Goal: Information Seeking & Learning: Learn about a topic

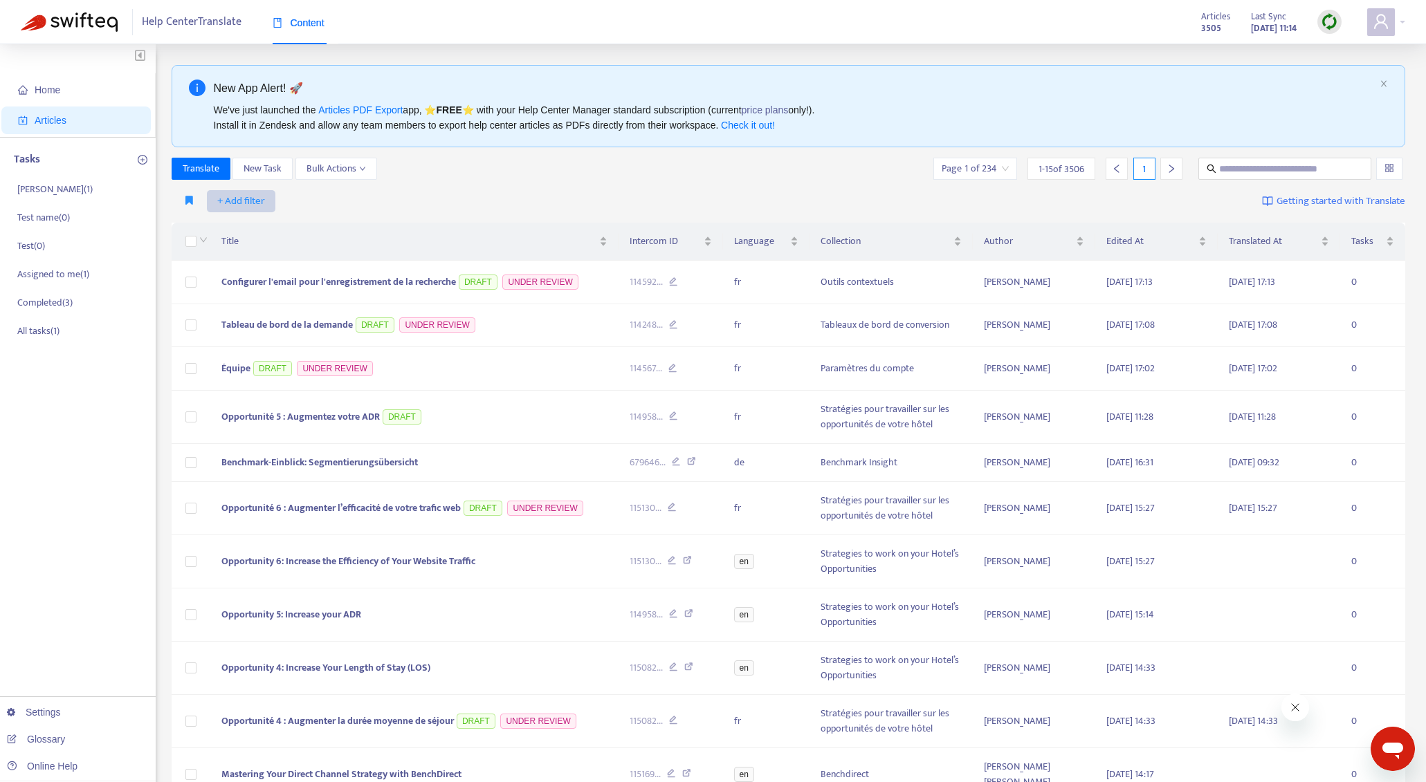
click at [255, 203] on span "+ Add filter" at bounding box center [241, 201] width 48 height 17
click at [276, 374] on li "Outdated Translation" at bounding box center [260, 384] width 103 height 22
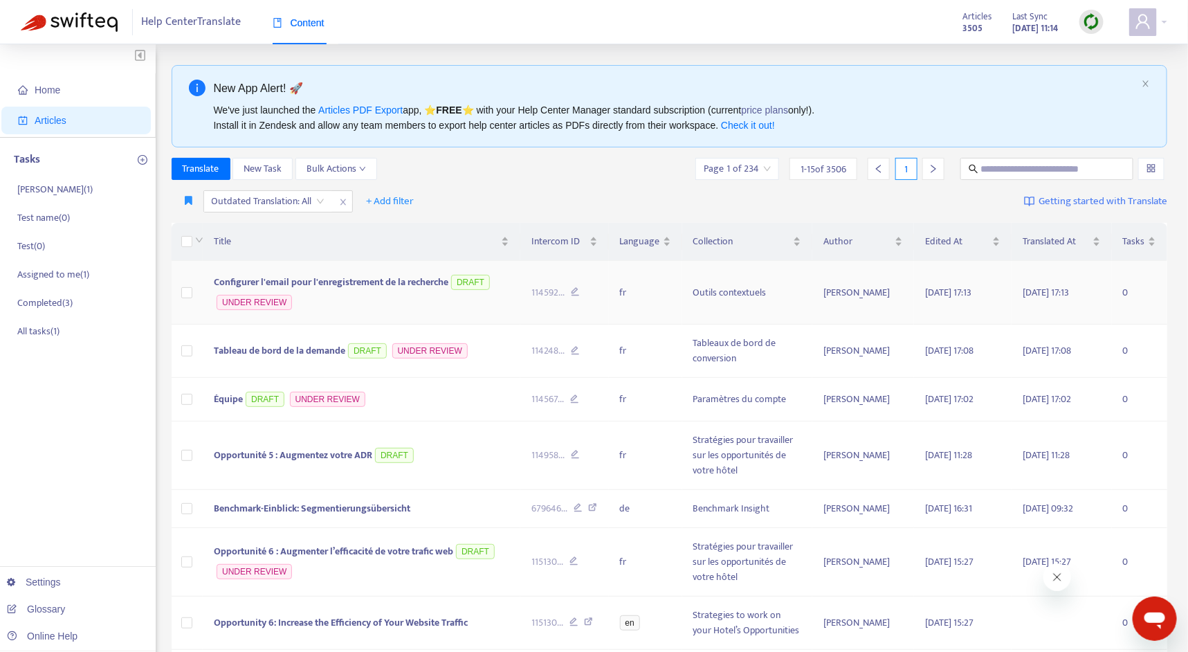
click at [326, 281] on span "Configurer l'email pour l'enregistrement de la recherche" at bounding box center [331, 282] width 234 height 16
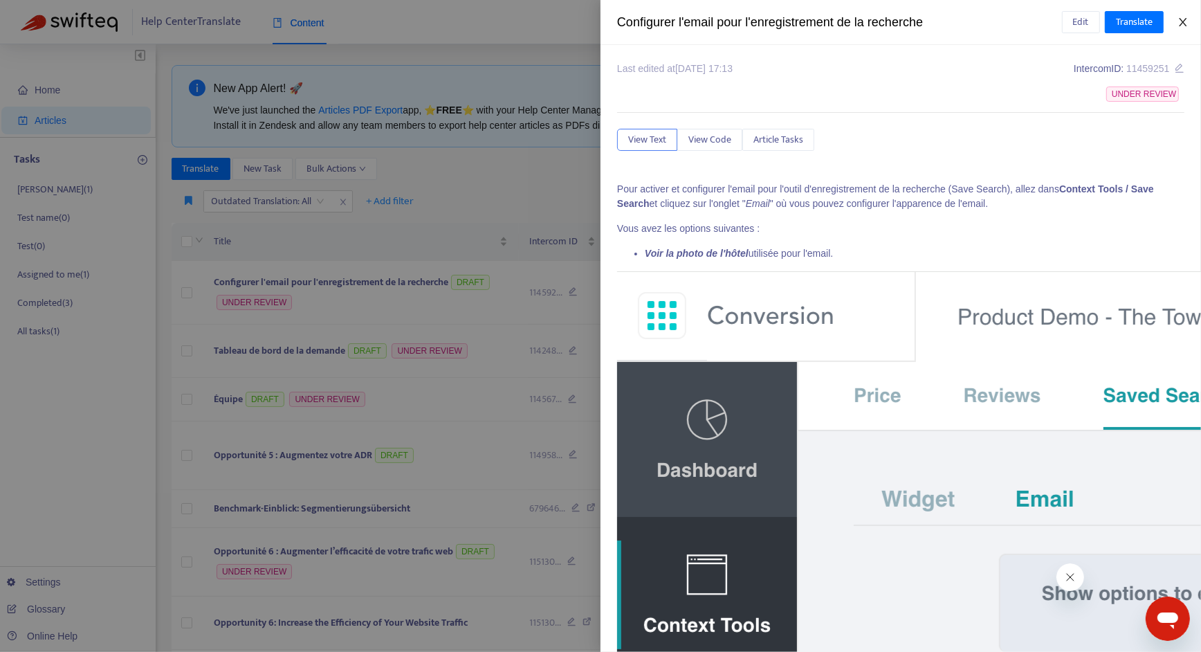
click at [1183, 23] on icon "close" at bounding box center [1182, 22] width 11 height 11
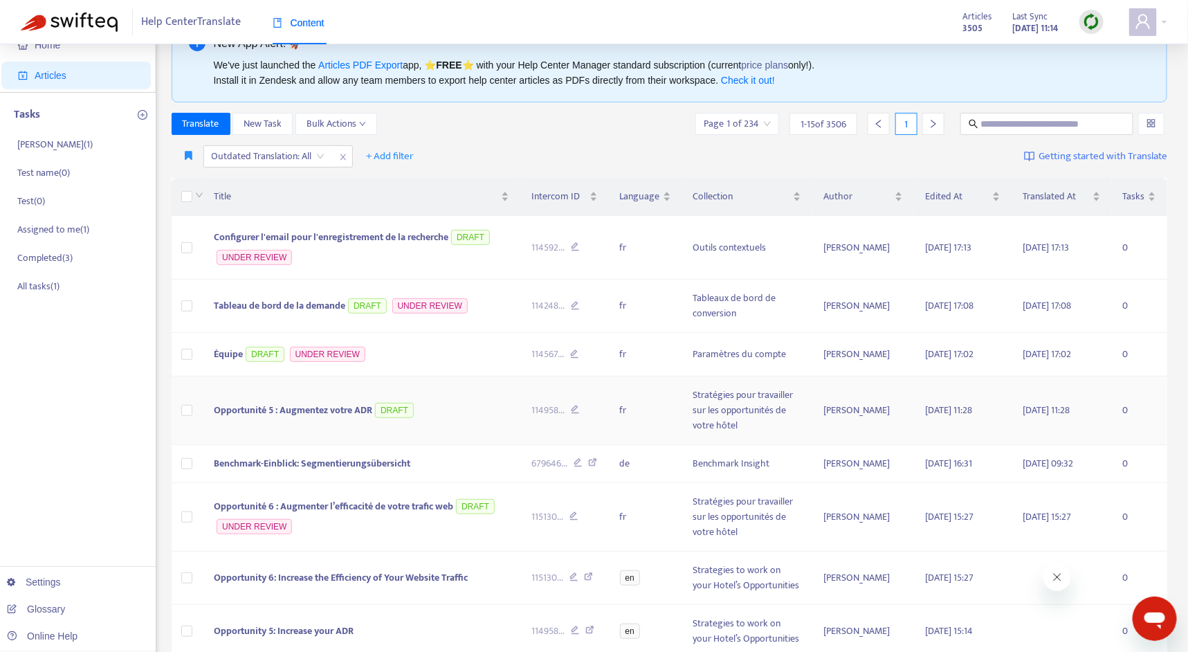
scroll to position [131, 0]
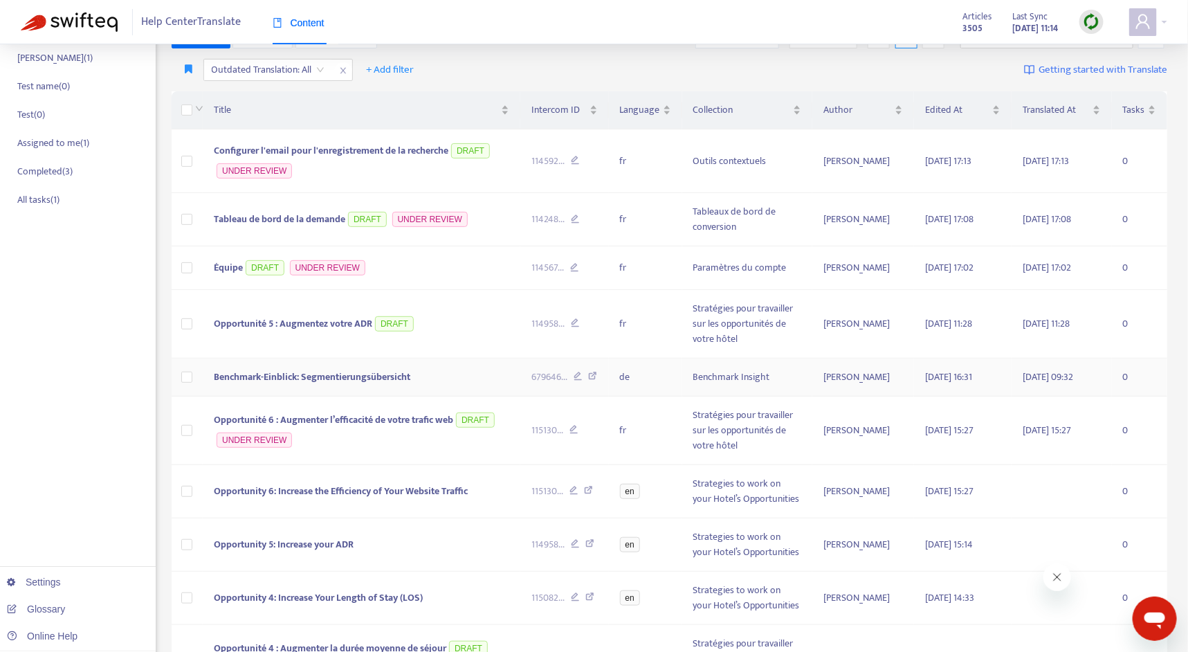
click at [356, 369] on span "Benchmark-Einblick: Segmentierungsübersicht" at bounding box center [312, 377] width 196 height 16
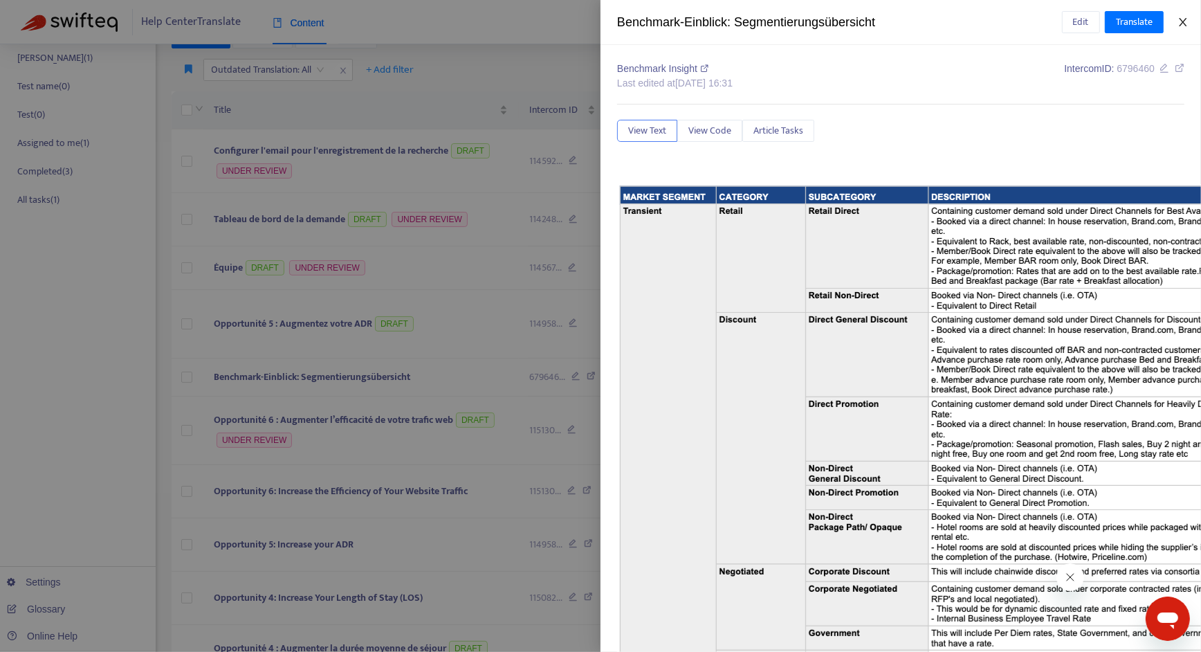
click at [1185, 17] on icon "close" at bounding box center [1182, 22] width 11 height 11
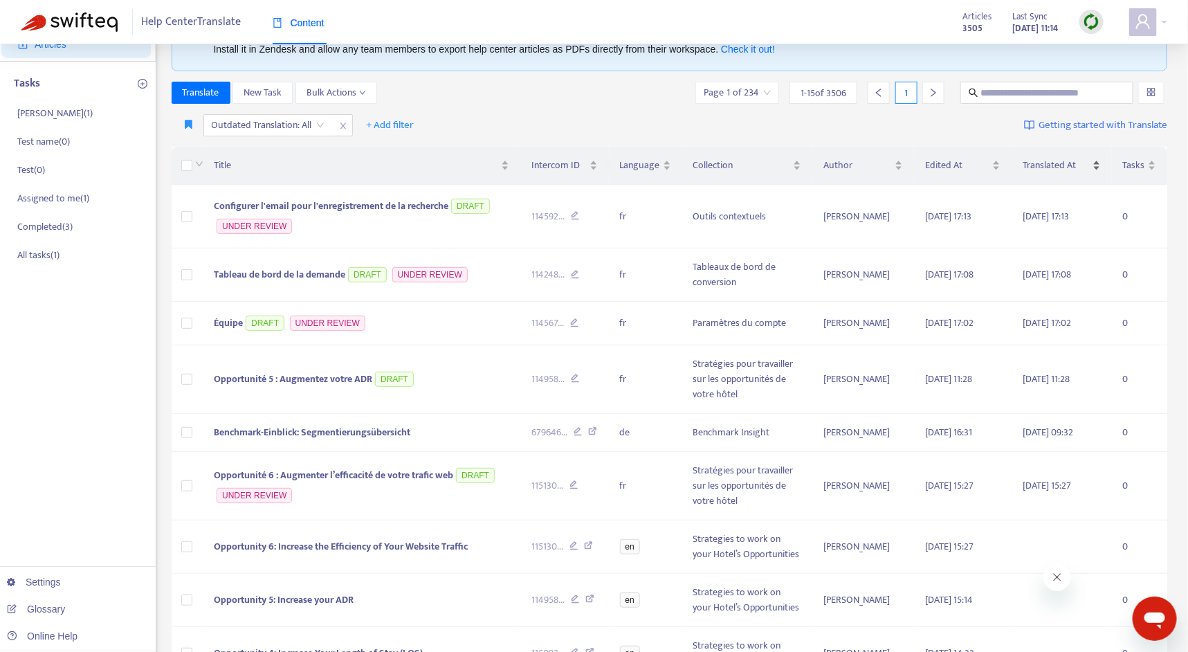
scroll to position [0, 0]
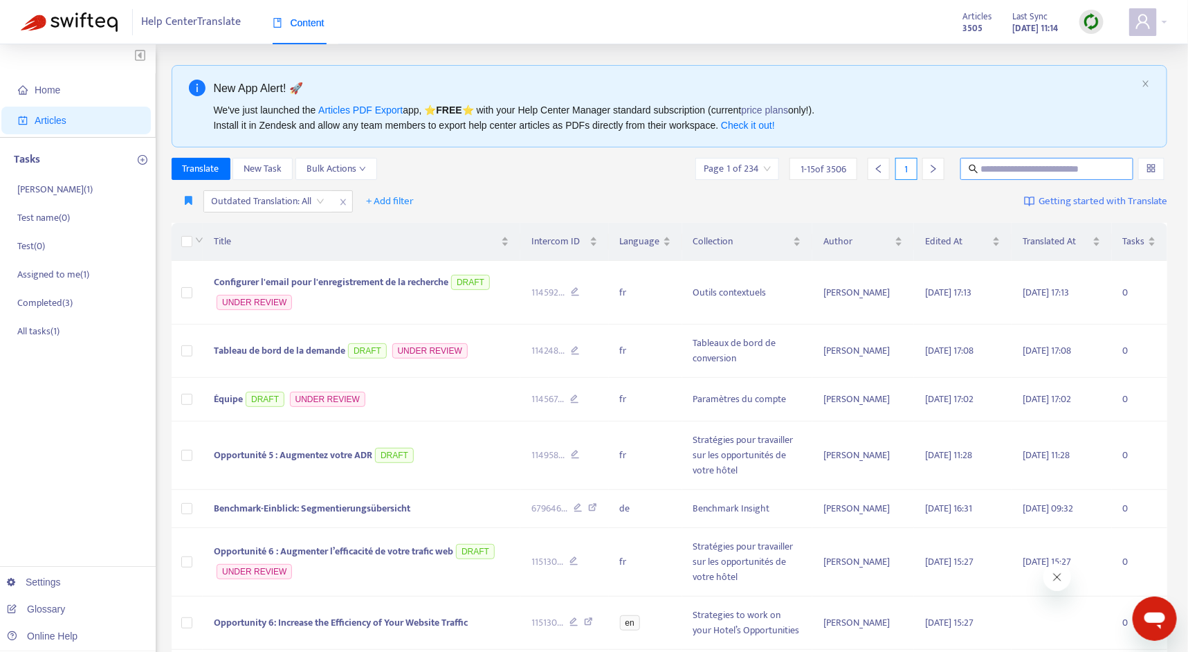
click at [1025, 172] on input "text" at bounding box center [1047, 168] width 133 height 15
paste input "*******"
type input "*******"
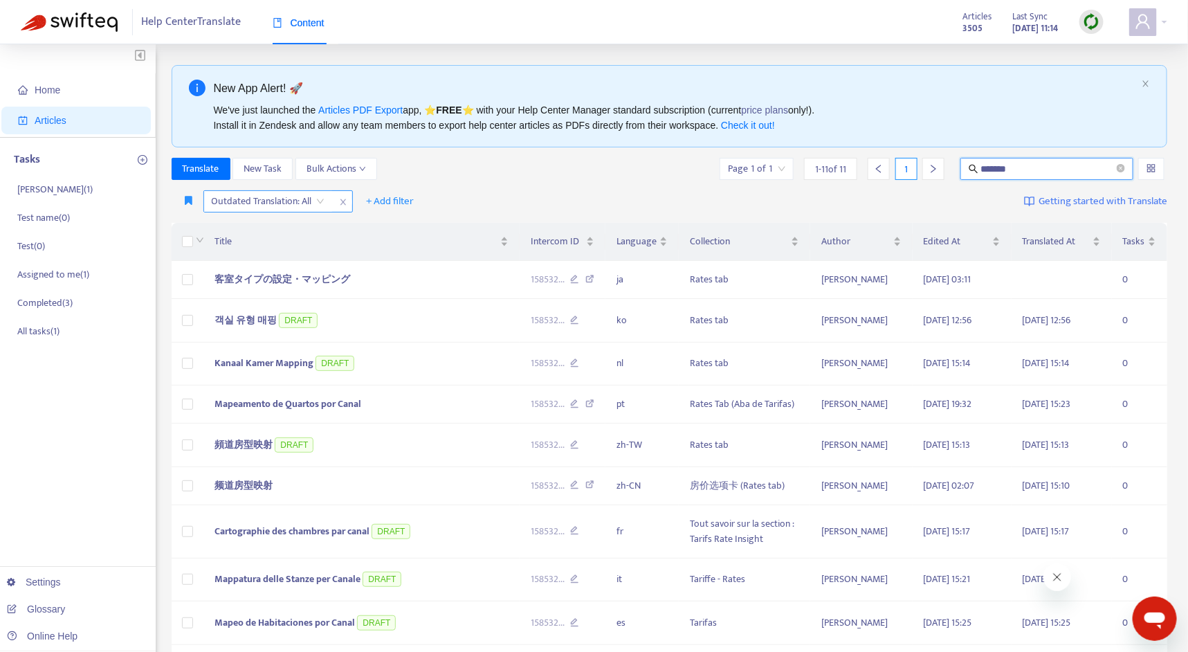
click at [284, 197] on input "search" at bounding box center [268, 201] width 113 height 21
click at [282, 230] on div "Yes" at bounding box center [334, 227] width 241 height 15
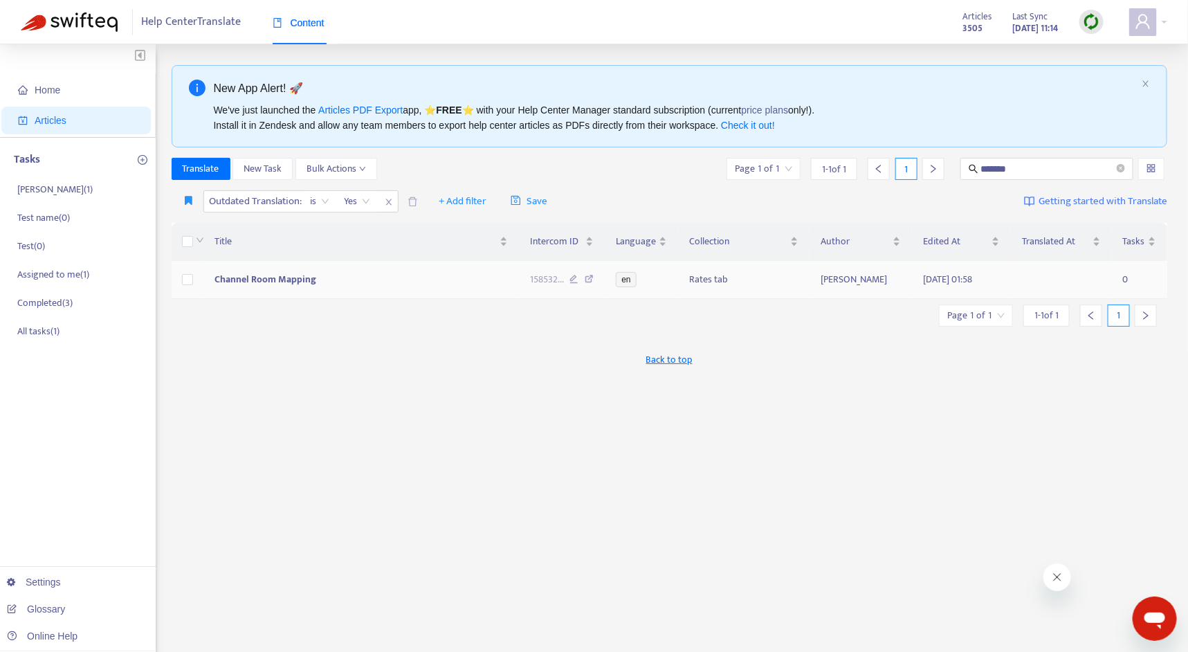
click at [375, 266] on td "Channel Room Mapping" at bounding box center [360, 280] width 315 height 38
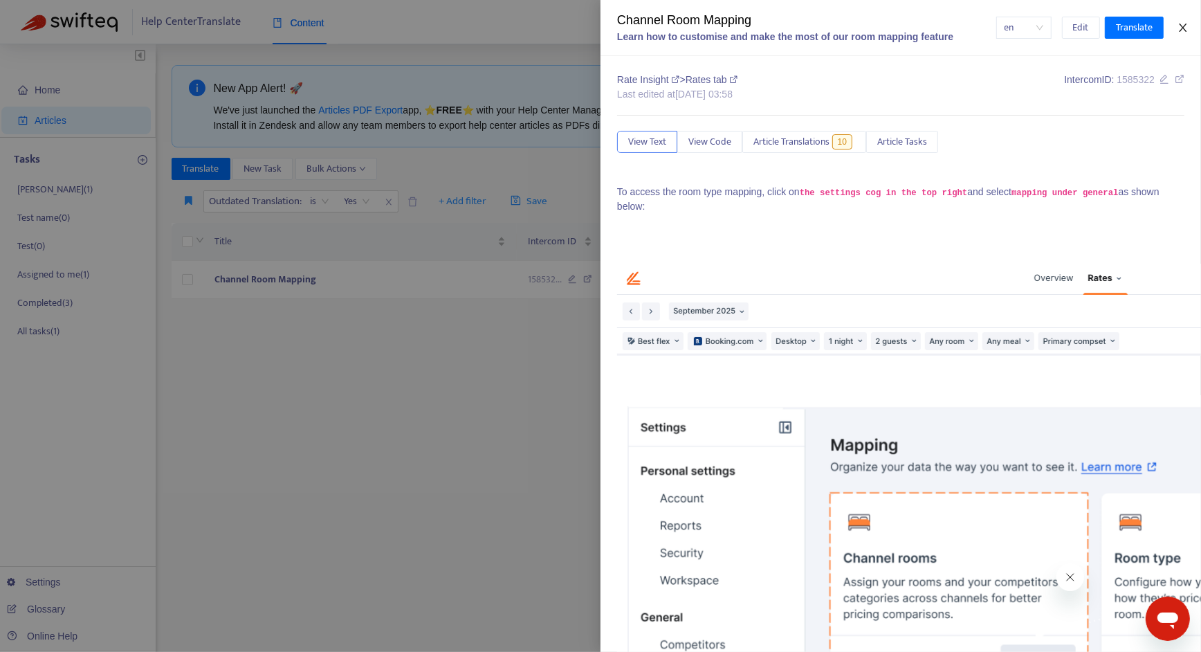
click at [1190, 28] on button "Close" at bounding box center [1182, 27] width 19 height 13
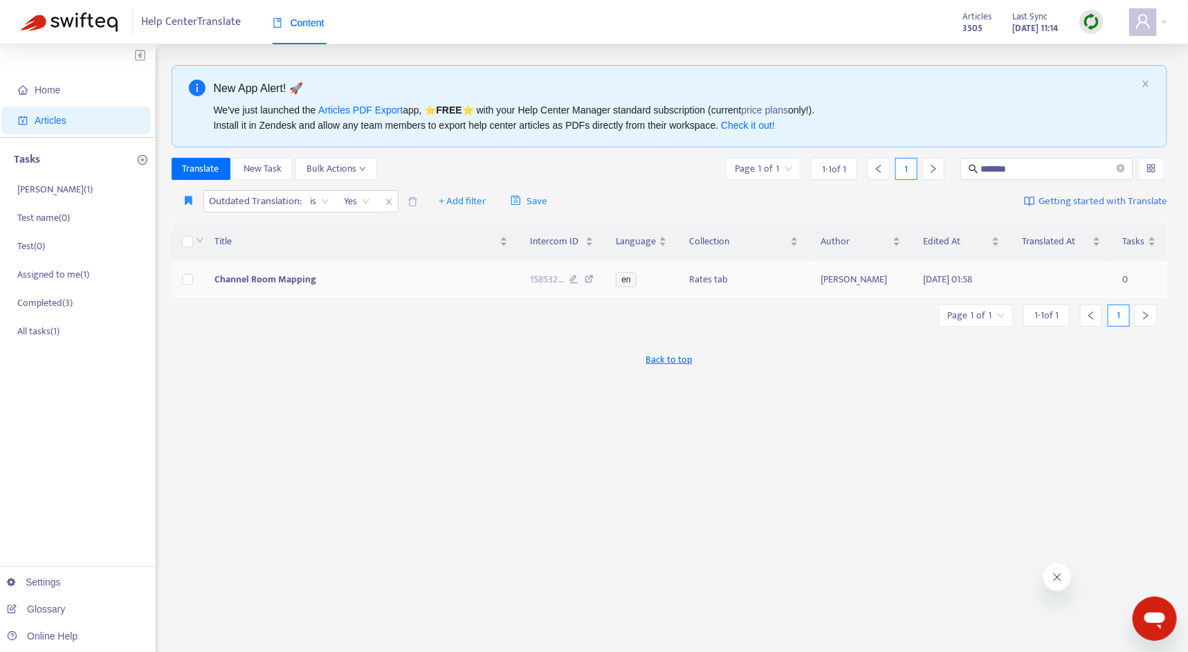
click at [380, 273] on td "Channel Room Mapping" at bounding box center [360, 280] width 315 height 38
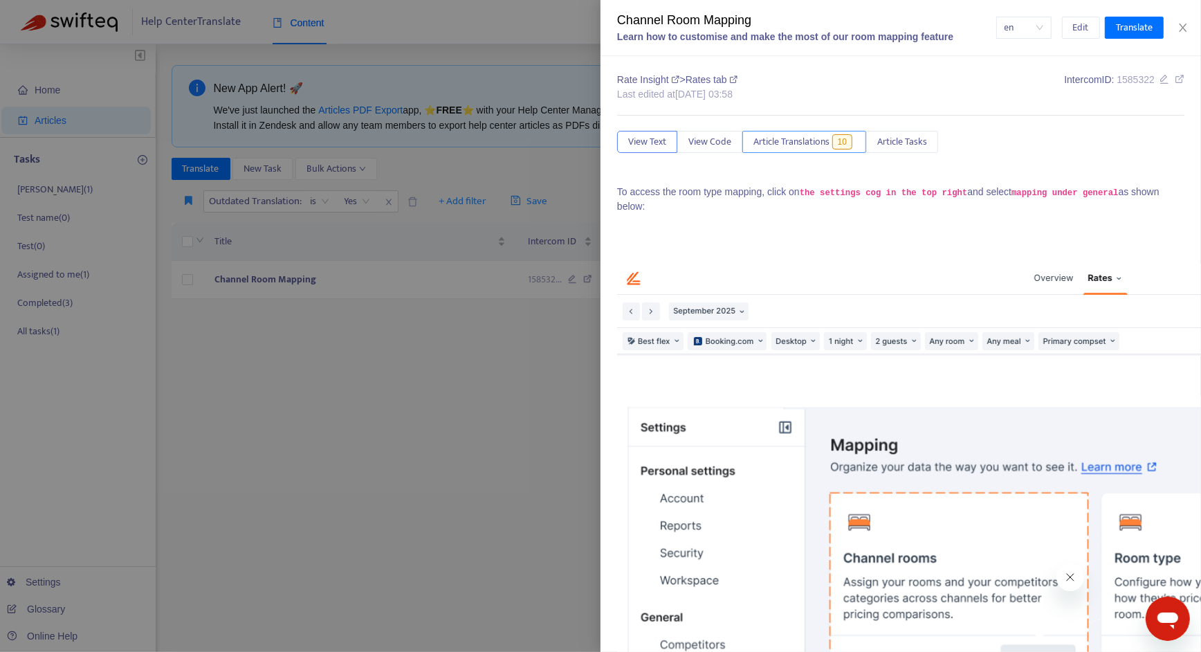
click at [793, 144] on span "Article Translations" at bounding box center [791, 141] width 76 height 15
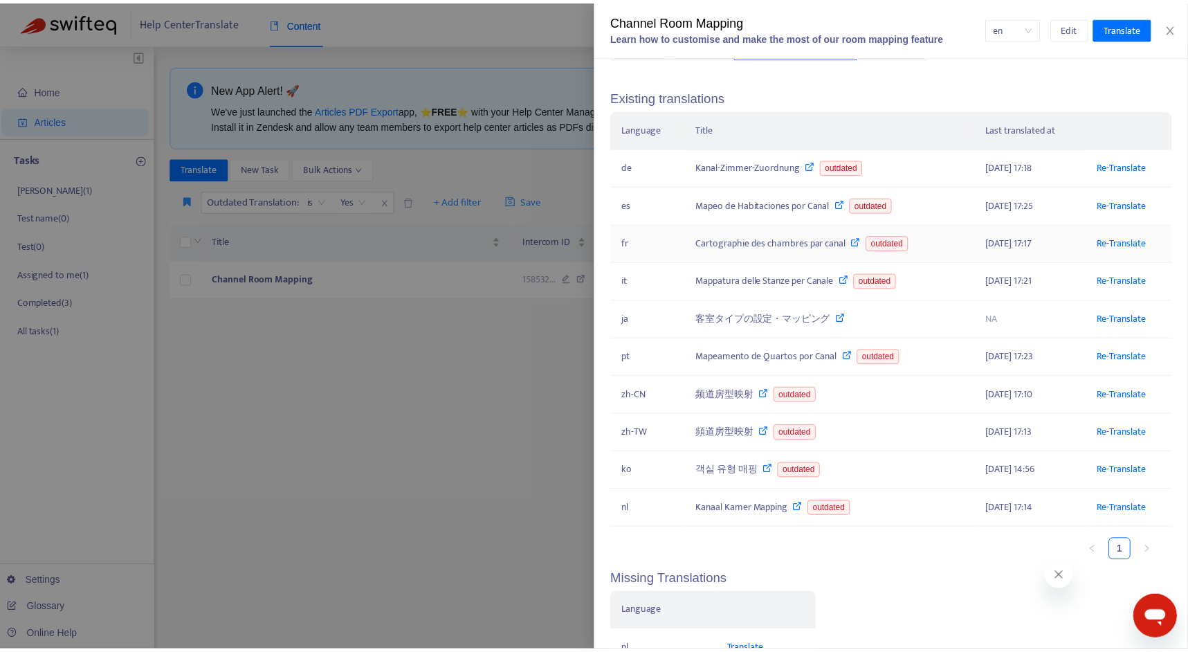
scroll to position [122, 0]
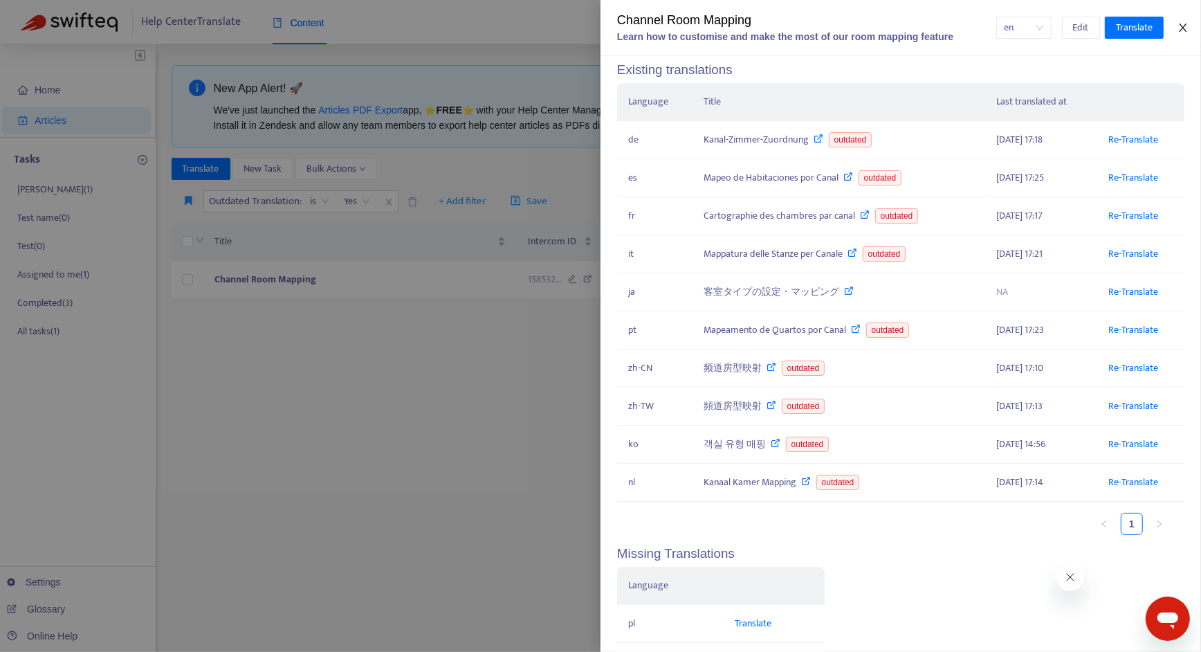
click at [1188, 30] on icon "close" at bounding box center [1182, 27] width 11 height 11
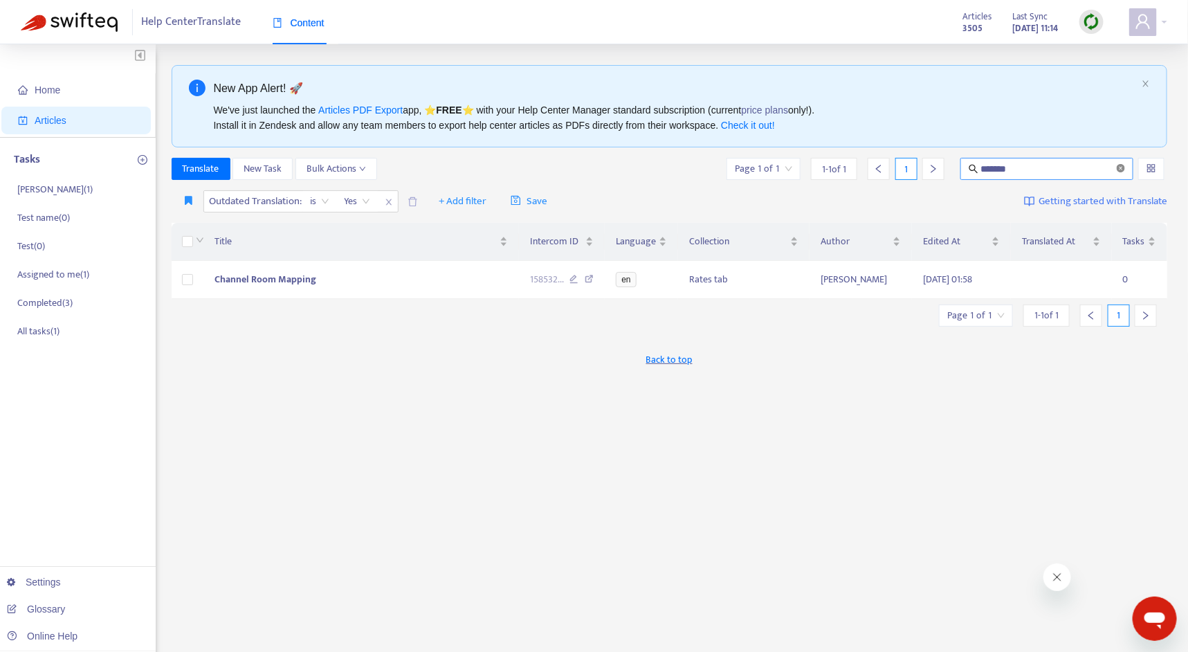
click at [1119, 169] on icon "close-circle" at bounding box center [1120, 168] width 8 height 8
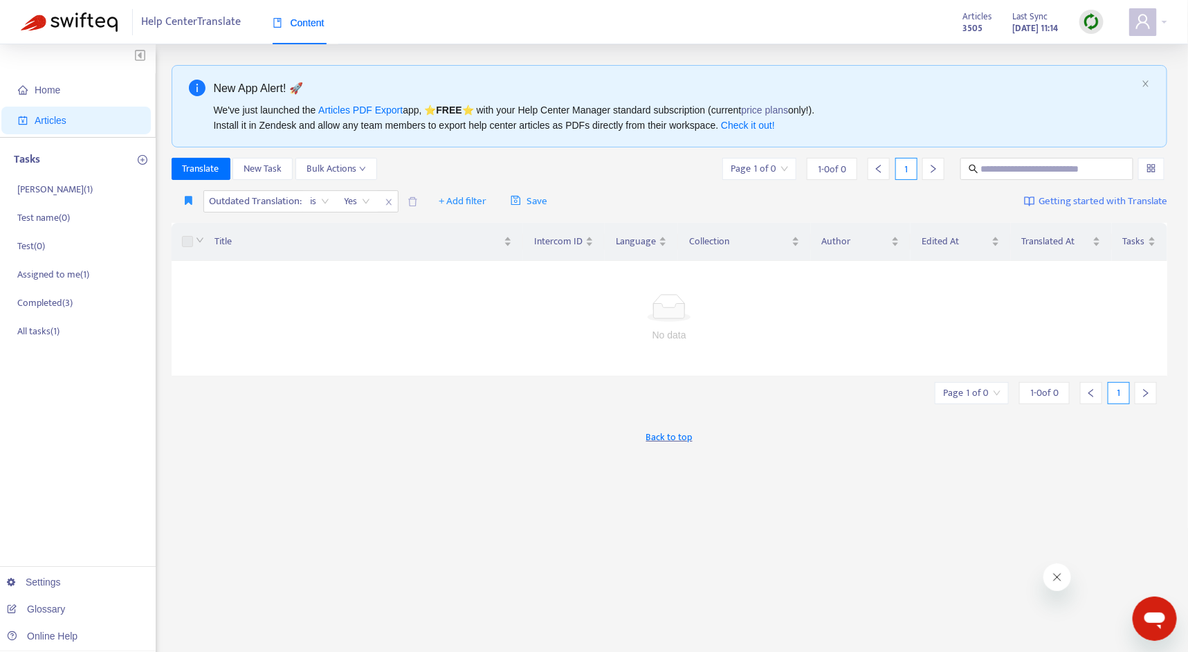
click at [1086, 21] on img at bounding box center [1090, 21] width 17 height 17
click at [1123, 46] on link "Quick Sync" at bounding box center [1119, 50] width 59 height 16
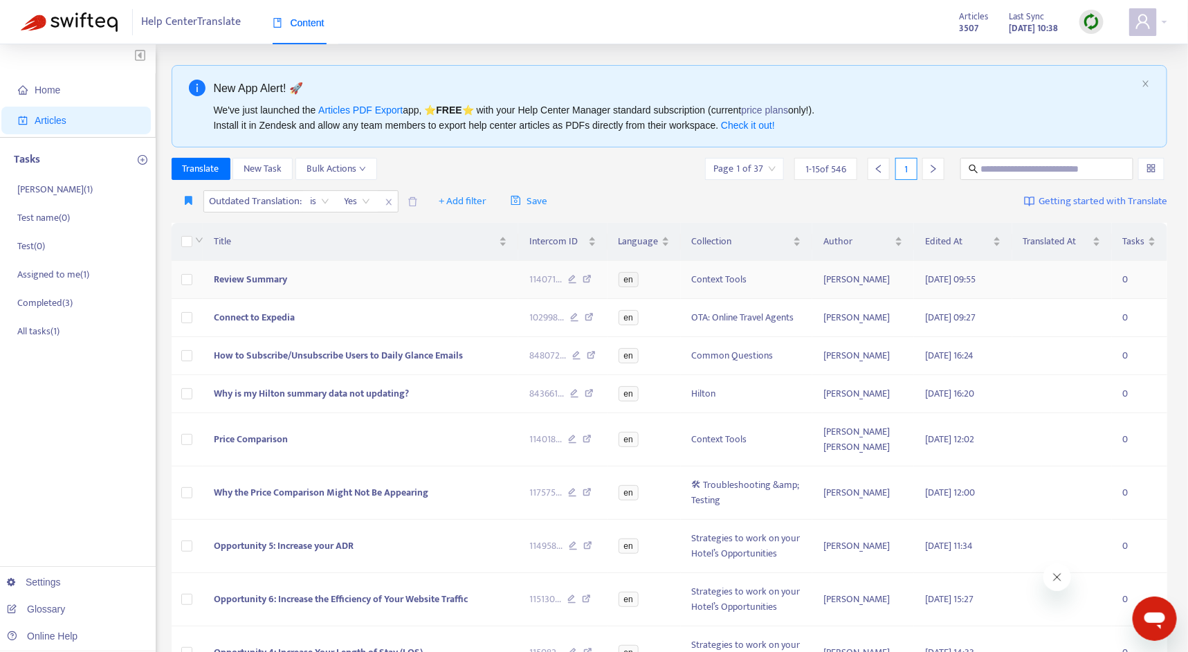
click at [254, 281] on span "Review Summary" at bounding box center [250, 279] width 73 height 16
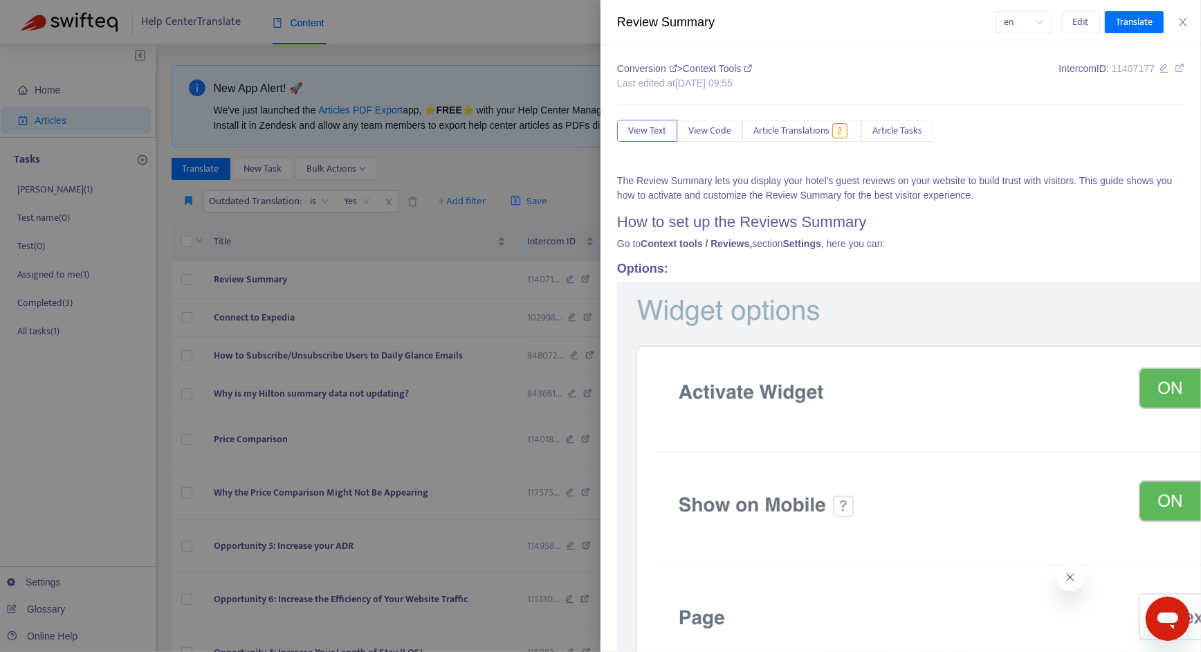
click at [801, 135] on span "Article Translations" at bounding box center [791, 130] width 76 height 15
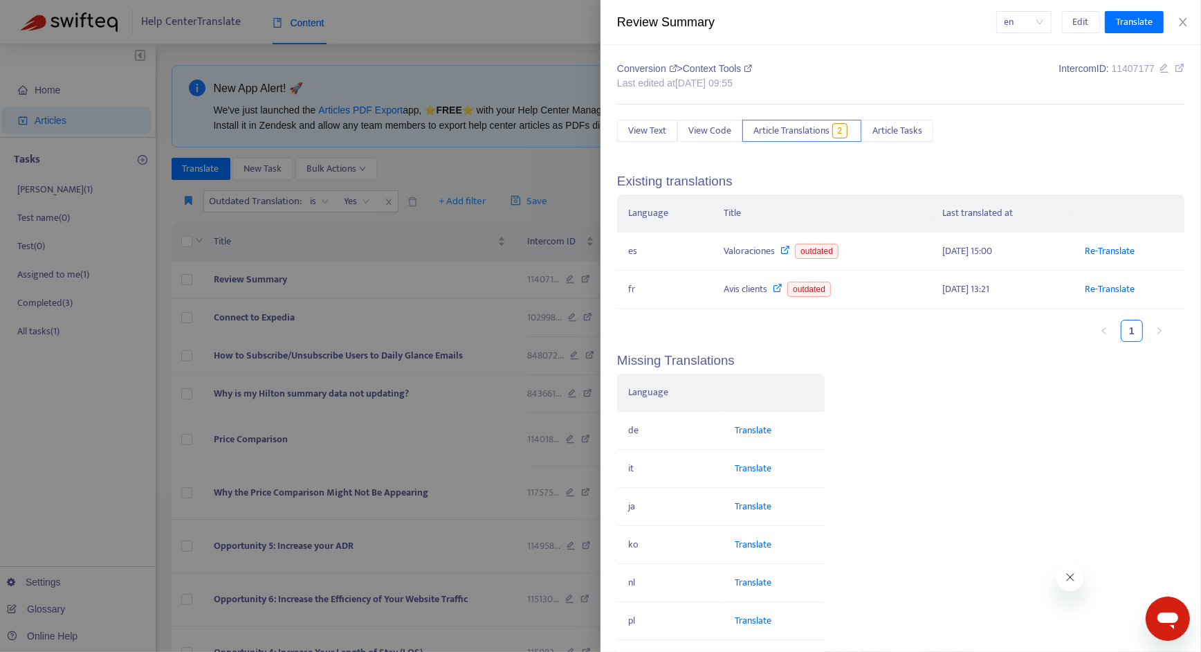
click at [275, 313] on div at bounding box center [600, 326] width 1201 height 652
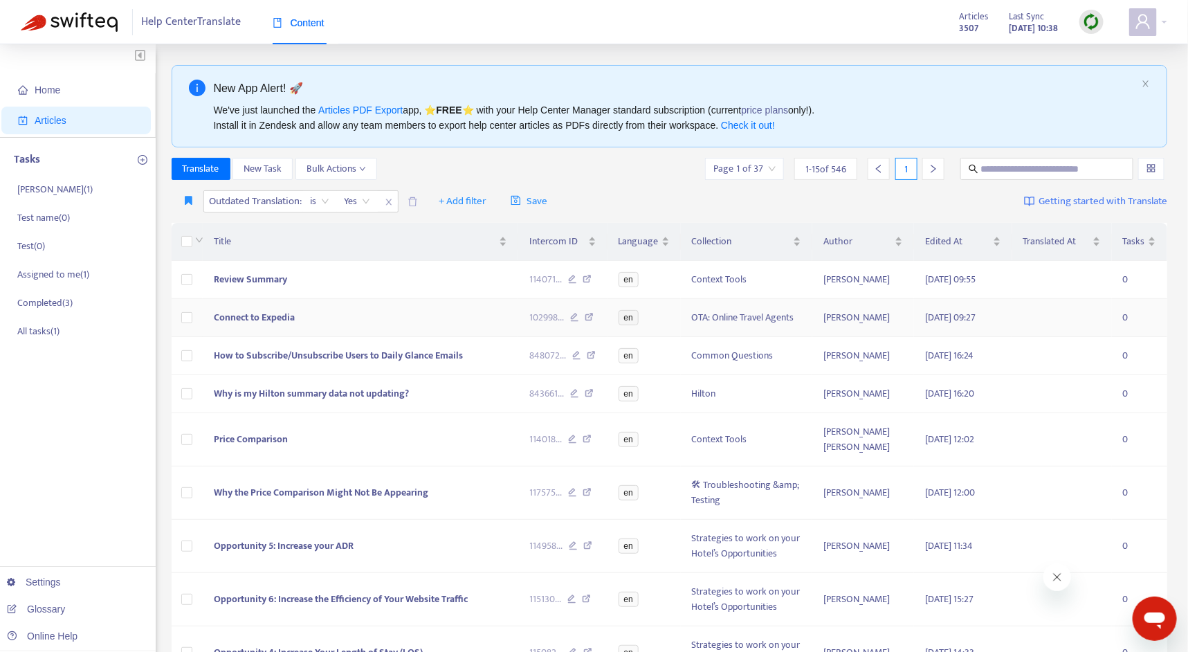
click at [269, 319] on span "Connect to Expedia" at bounding box center [254, 317] width 81 height 16
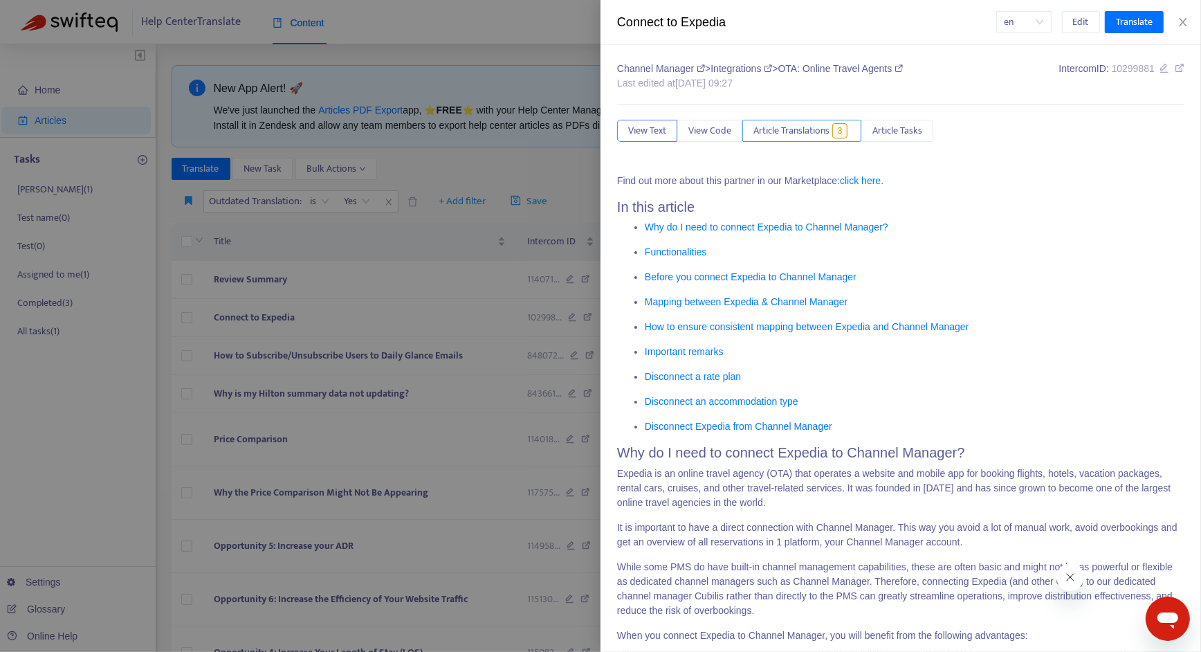
click at [782, 129] on span "Article Translations" at bounding box center [791, 130] width 76 height 15
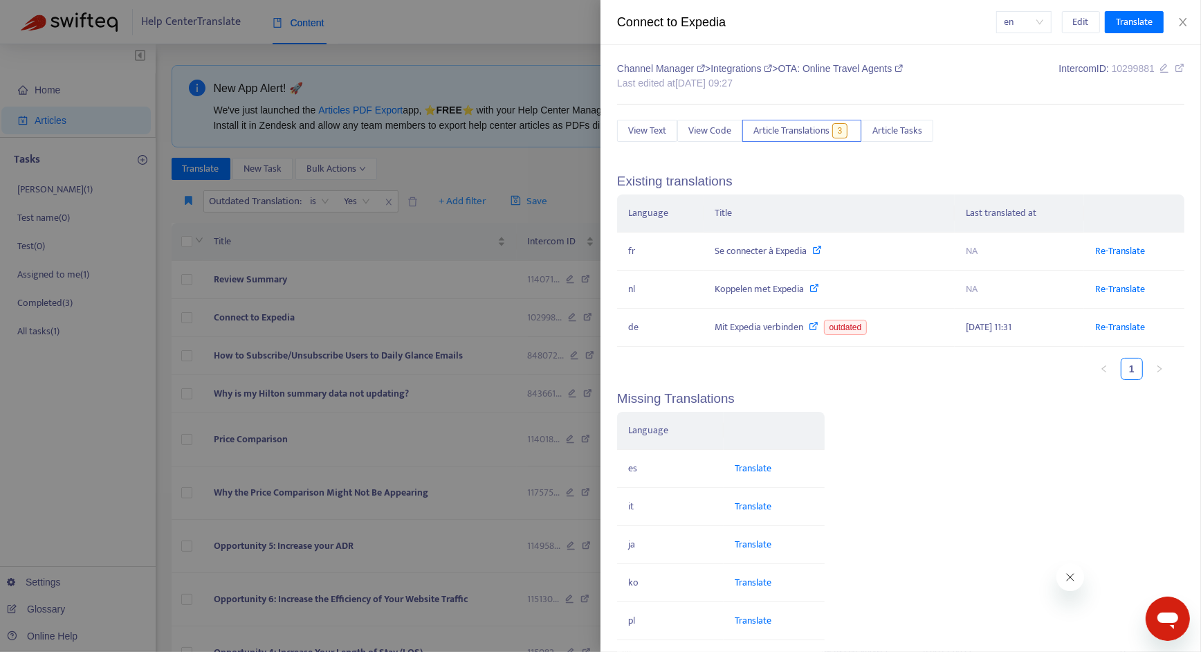
click at [343, 361] on div at bounding box center [600, 326] width 1201 height 652
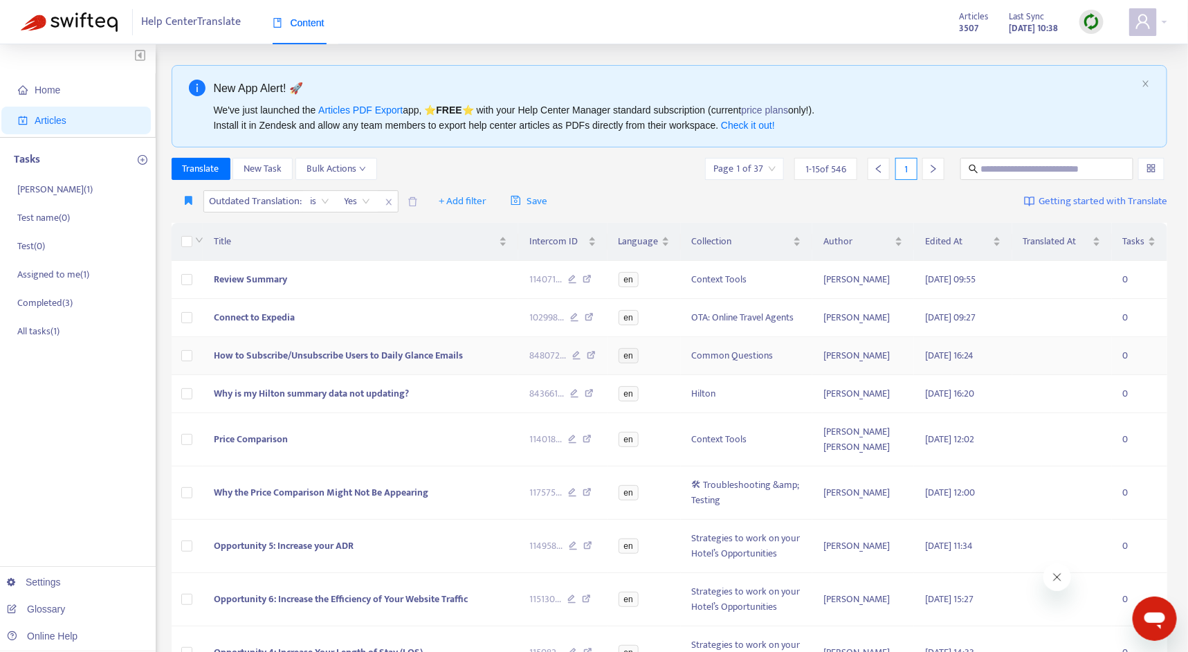
click at [344, 349] on span "How to Subscribe/Unsubscribe Users to Daily Glance Emails" at bounding box center [338, 355] width 249 height 16
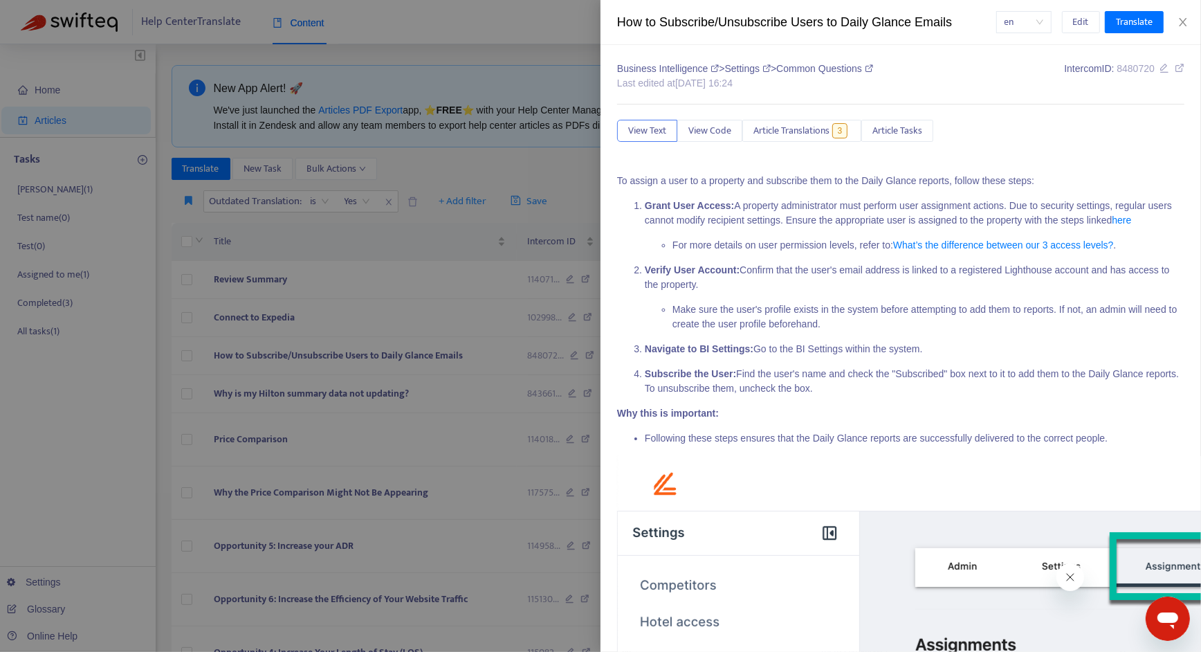
click at [503, 213] on div at bounding box center [600, 326] width 1201 height 652
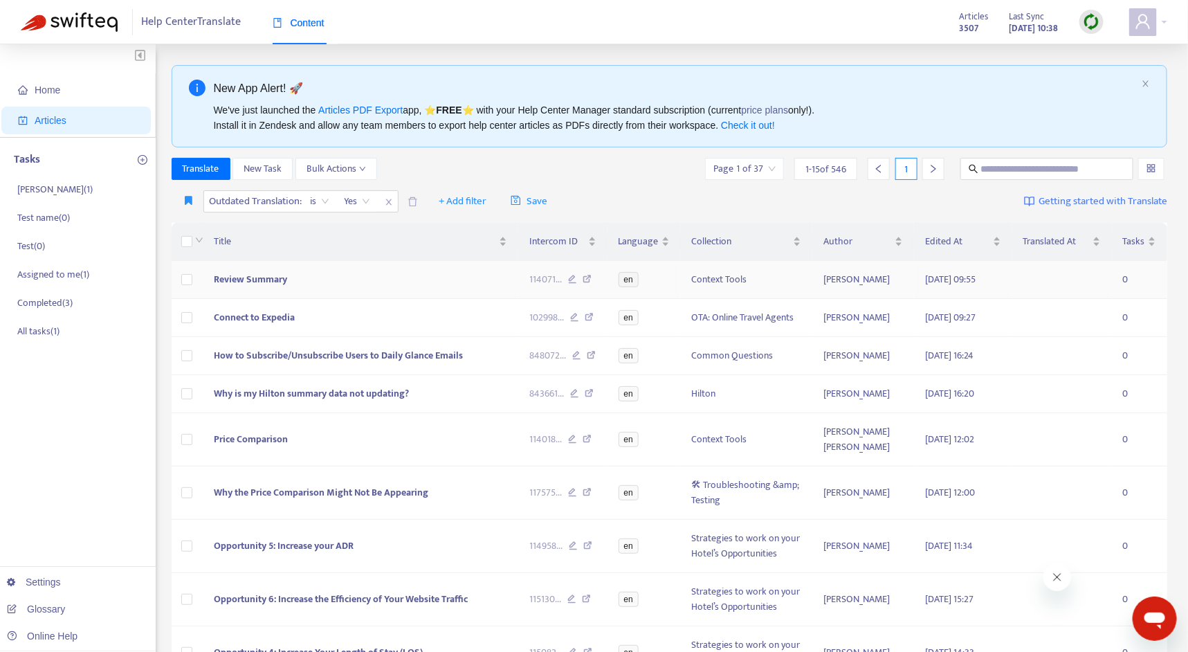
click at [349, 278] on td "Review Summary" at bounding box center [360, 280] width 315 height 38
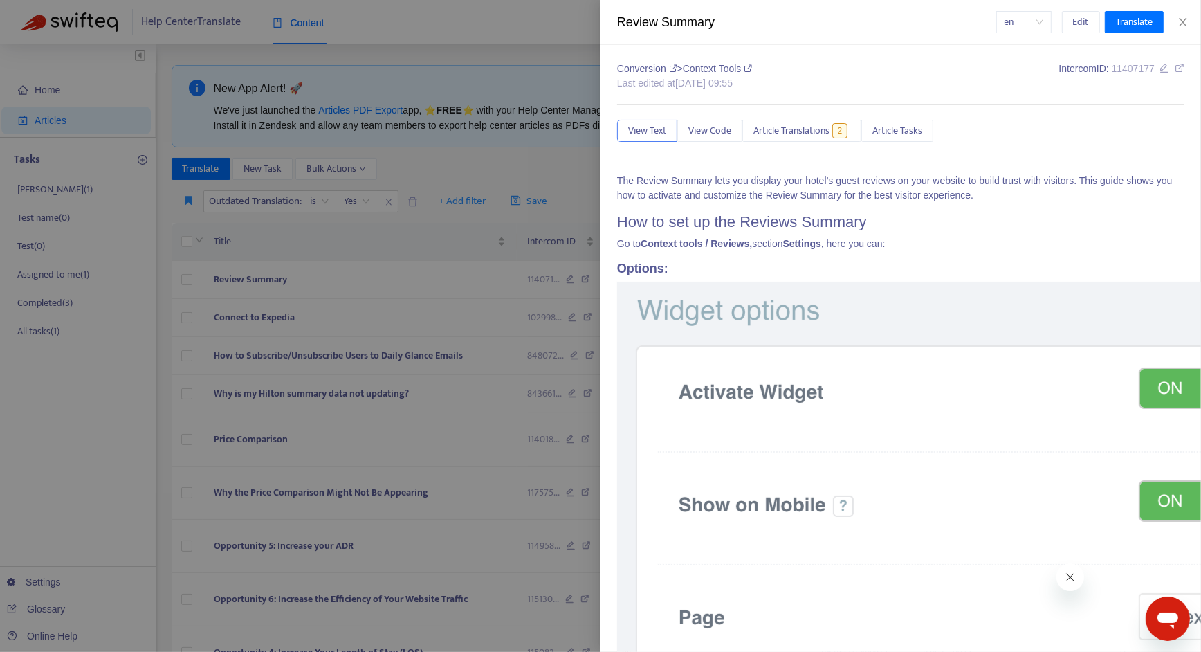
click at [475, 279] on div at bounding box center [600, 326] width 1201 height 652
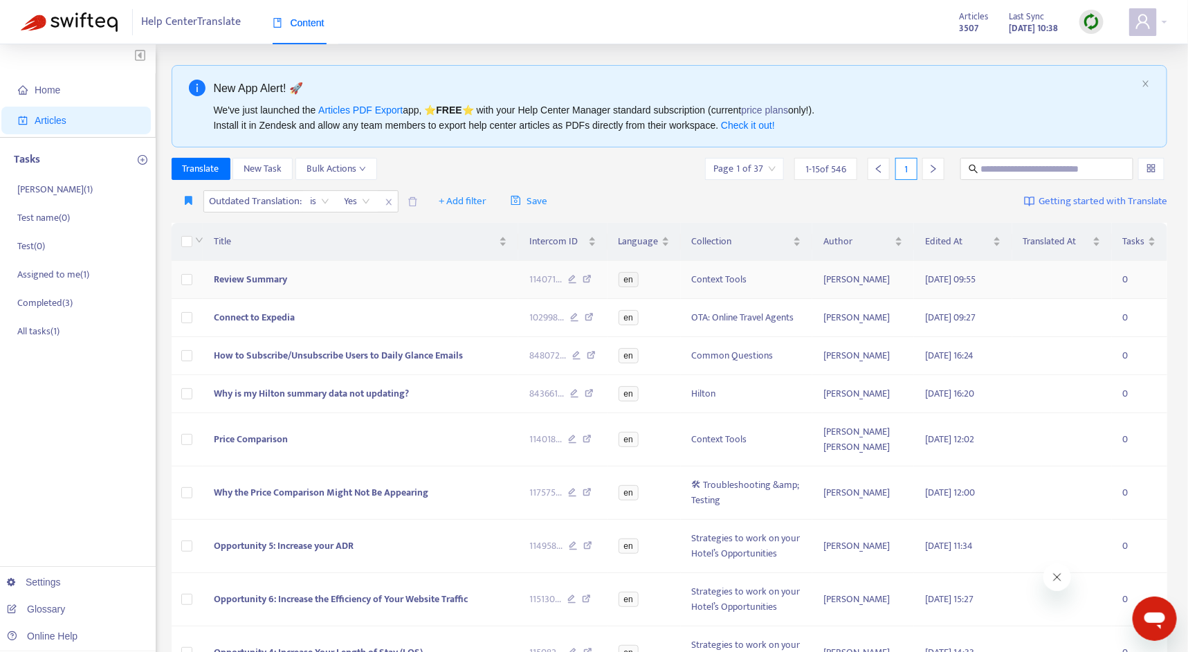
click at [364, 284] on td "Review Summary" at bounding box center [360, 280] width 315 height 38
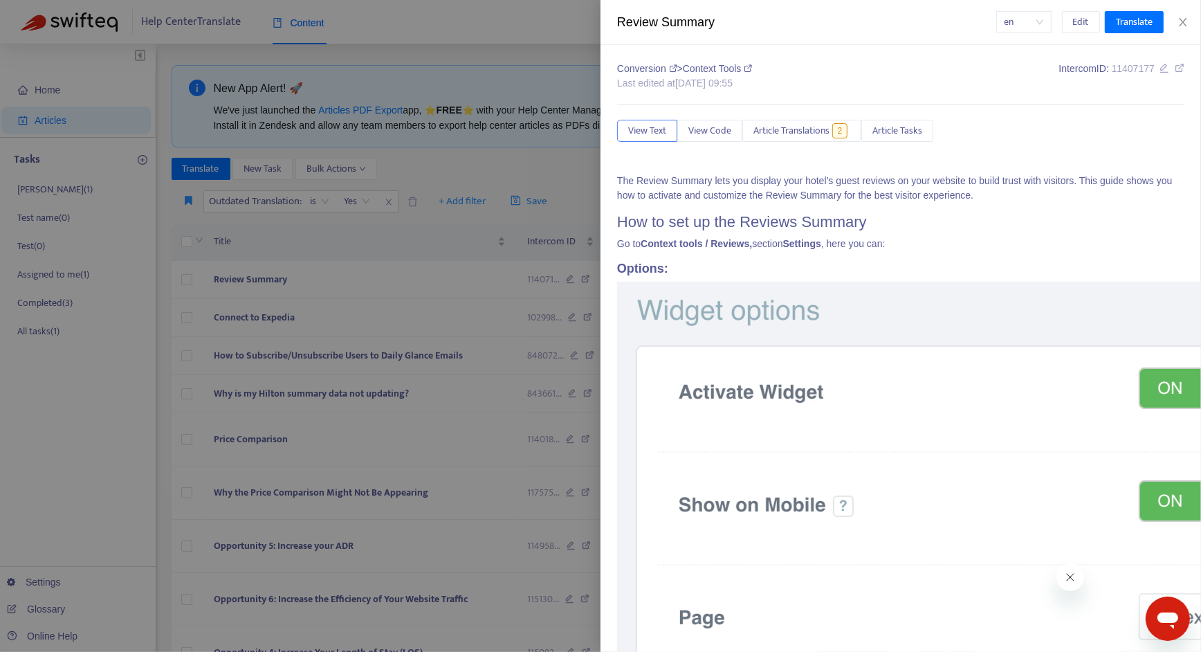
click at [828, 129] on span "Article Translations" at bounding box center [791, 130] width 76 height 15
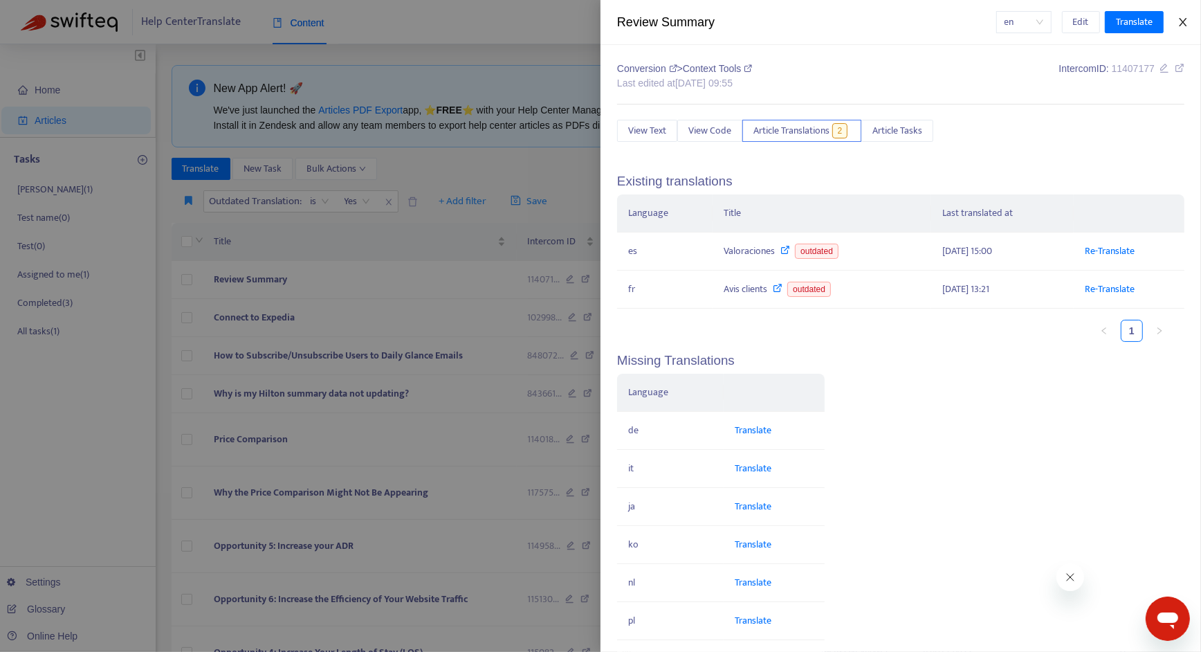
click at [1186, 26] on icon "close" at bounding box center [1182, 22] width 11 height 11
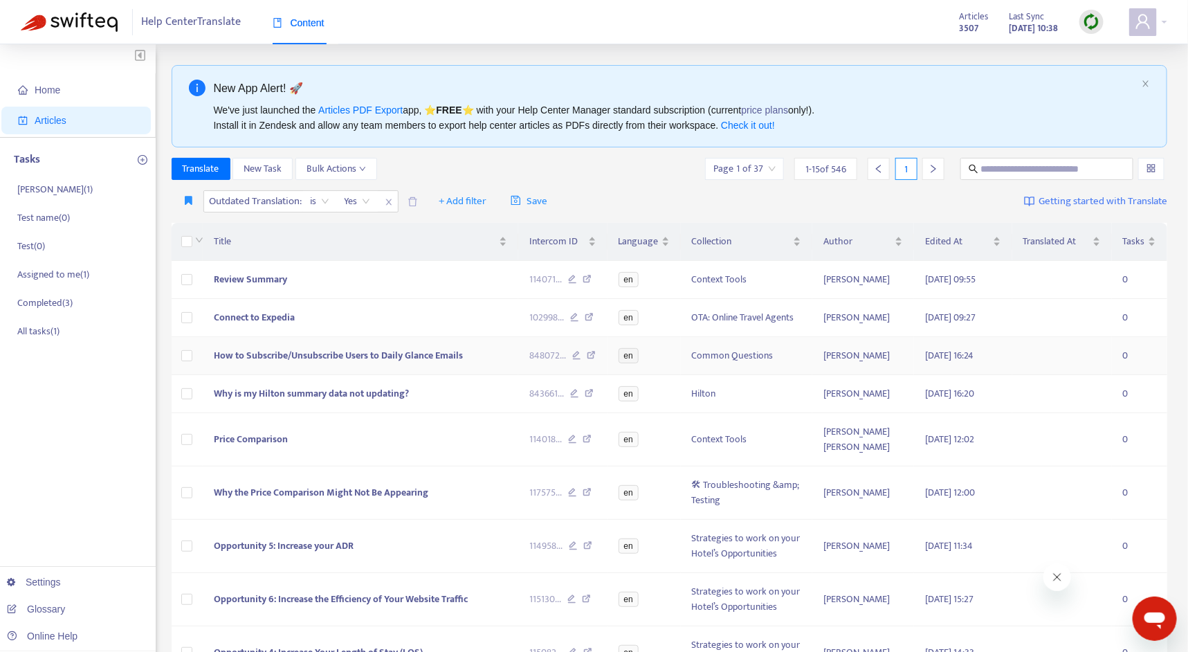
click at [481, 360] on td "How to Subscribe/Unsubscribe Users to Daily Glance Emails" at bounding box center [360, 356] width 315 height 38
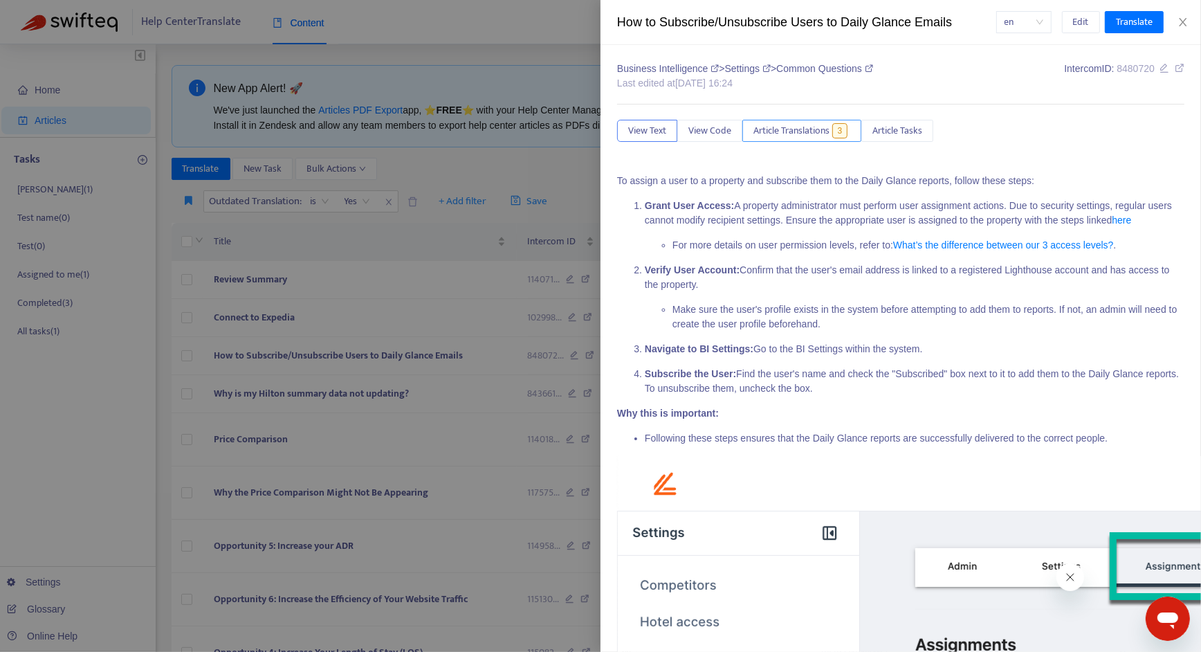
click at [784, 131] on span "Article Translations" at bounding box center [791, 130] width 76 height 15
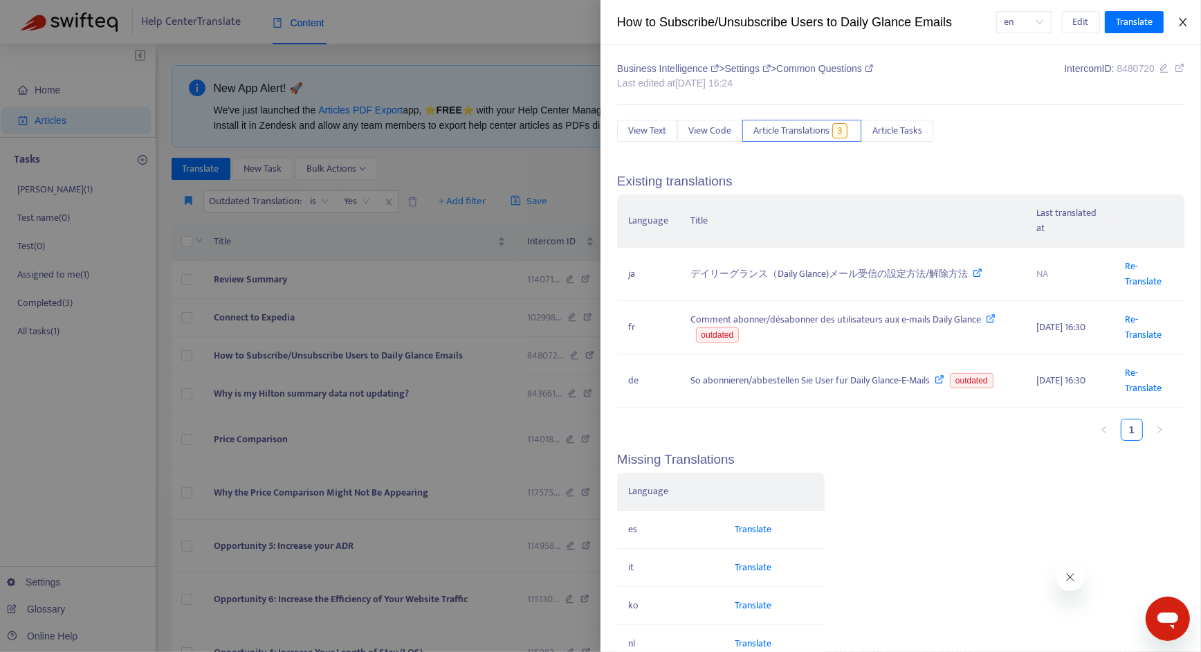
click at [1182, 28] on button "Close" at bounding box center [1182, 22] width 19 height 13
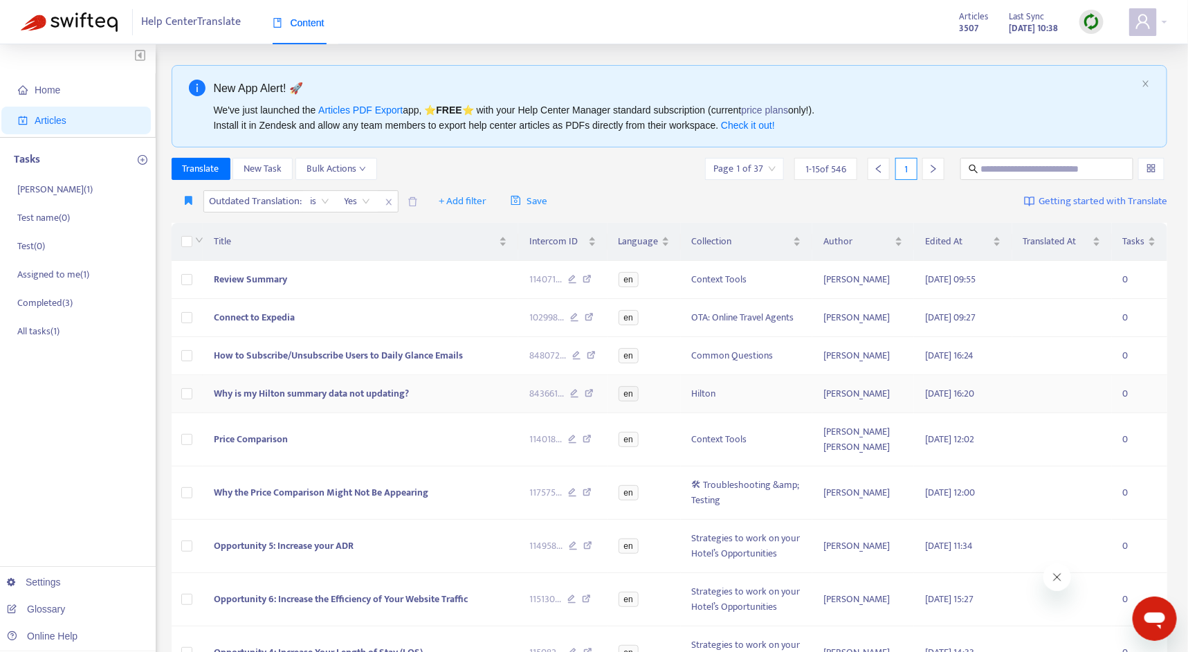
click at [498, 383] on td "Why is my Hilton summary data not updating?" at bounding box center [360, 394] width 315 height 38
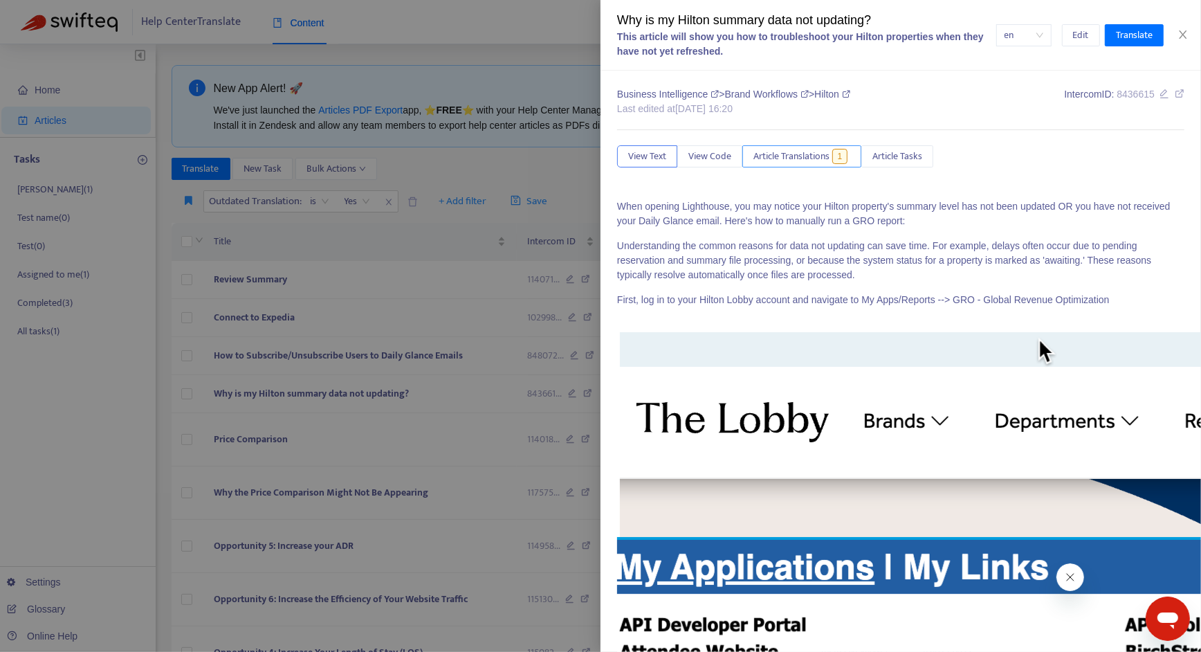
click at [798, 157] on span "Article Translations" at bounding box center [791, 156] width 76 height 15
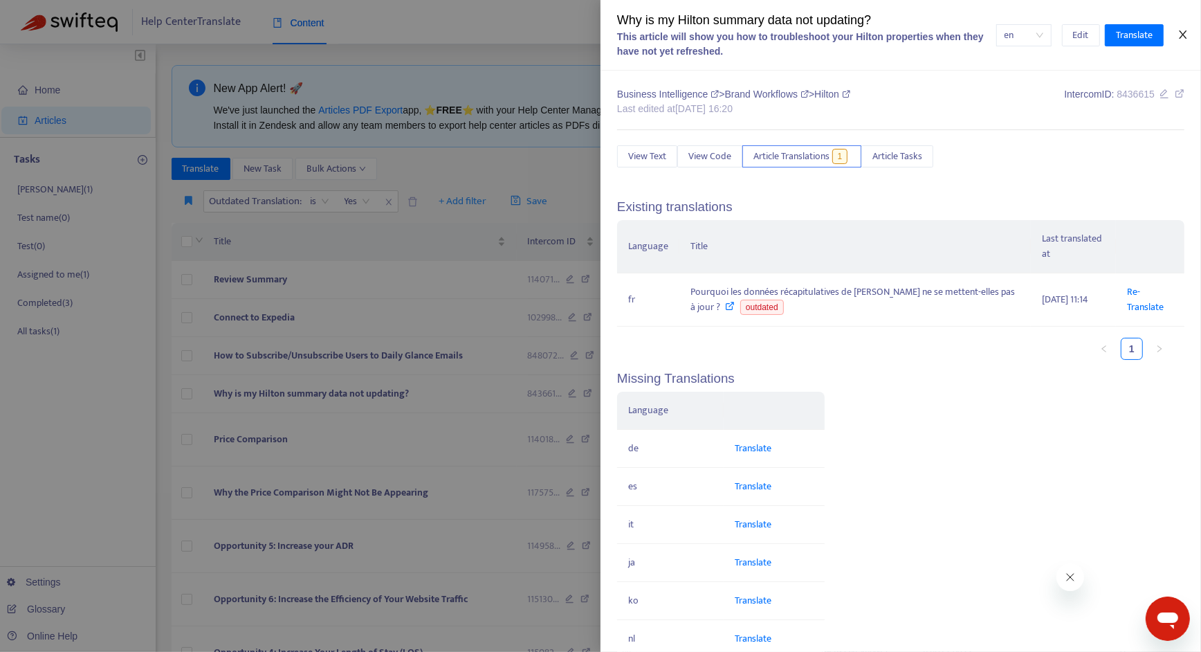
click at [1191, 30] on button "Close" at bounding box center [1182, 34] width 19 height 13
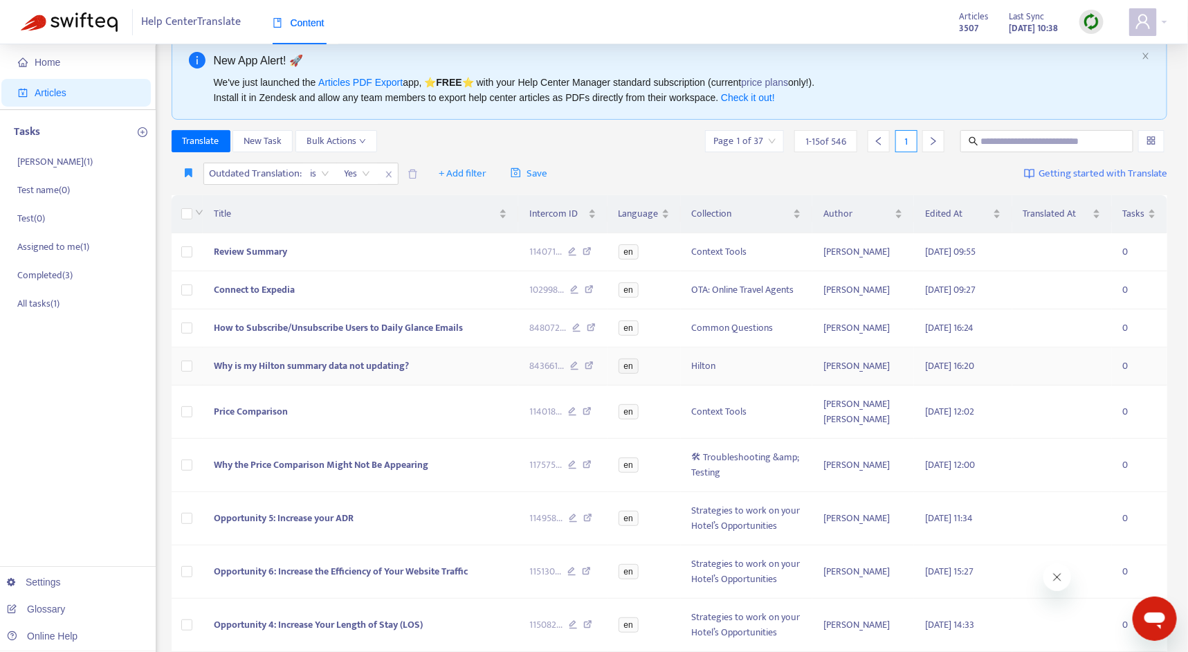
scroll to position [28, 0]
click at [443, 243] on td "Review Summary" at bounding box center [360, 252] width 315 height 38
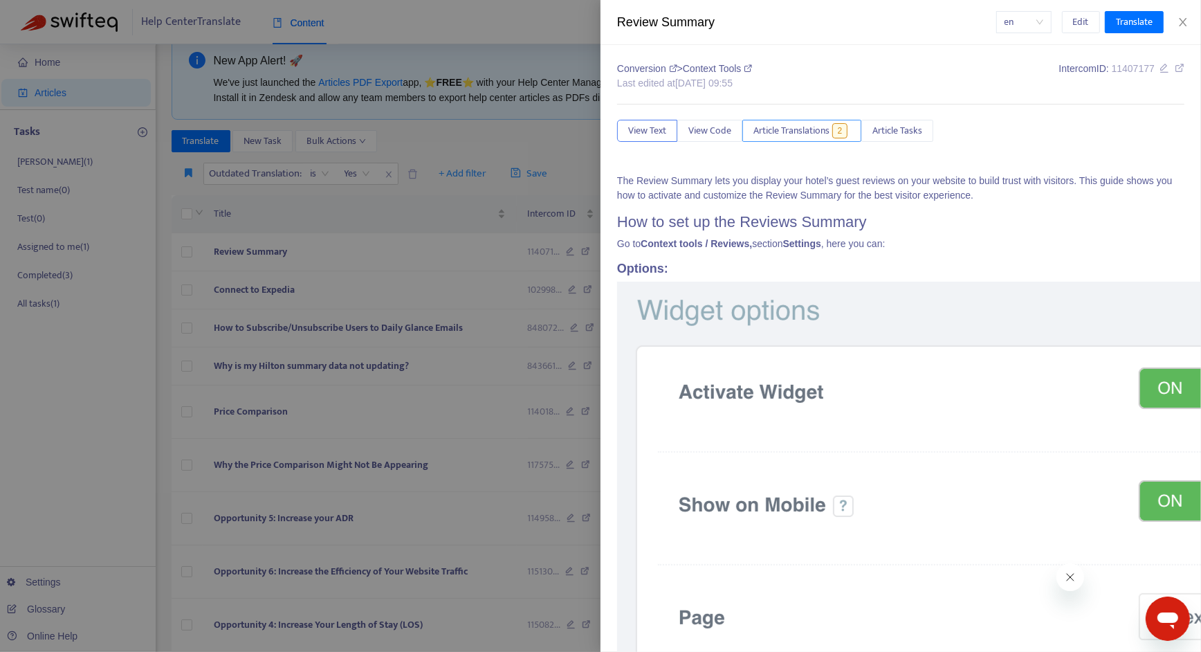
click at [796, 133] on span "Article Translations" at bounding box center [791, 130] width 76 height 15
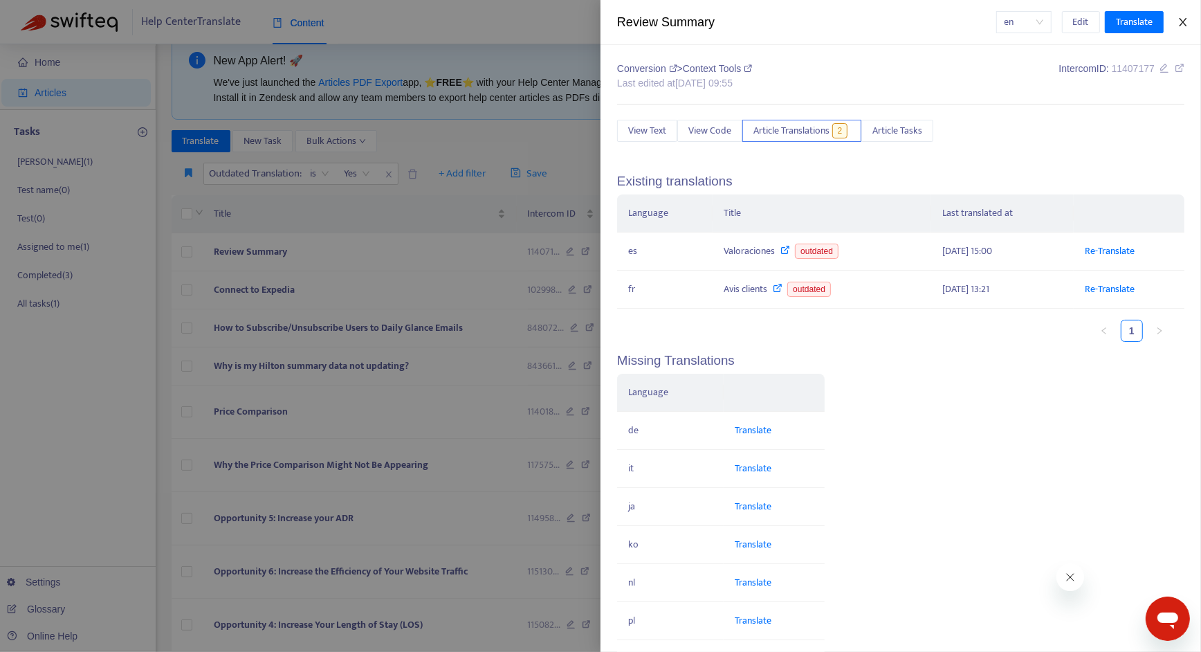
click at [1179, 21] on icon "close" at bounding box center [1182, 22] width 11 height 11
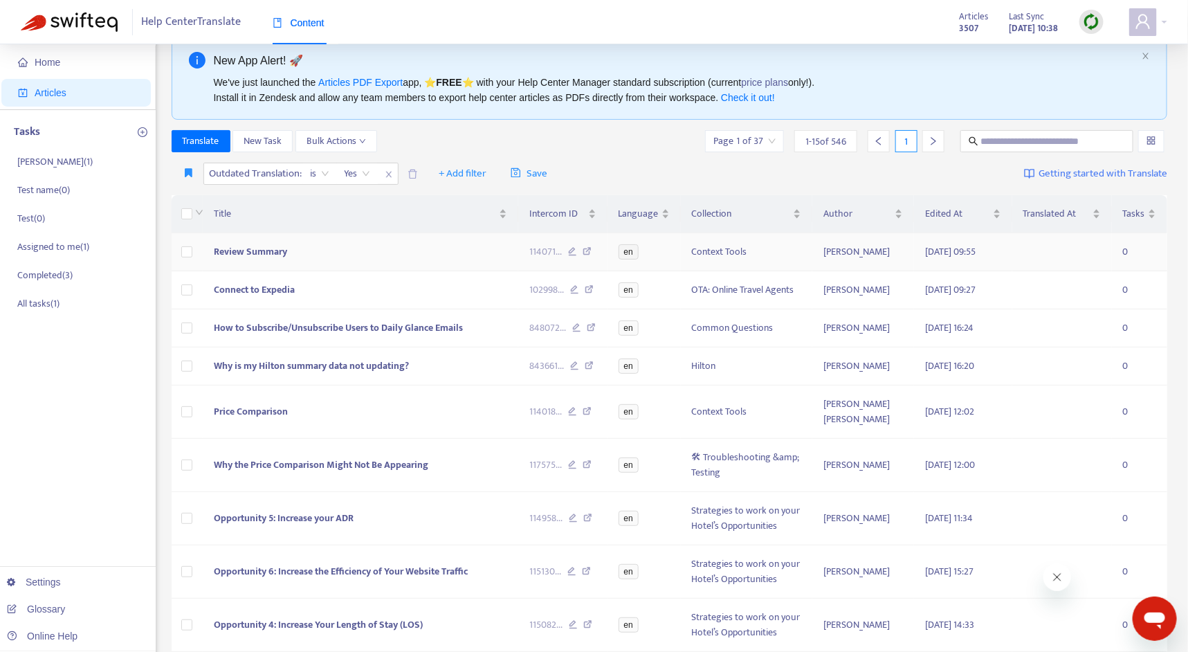
click at [376, 239] on td "Review Summary" at bounding box center [360, 252] width 315 height 38
click at [384, 249] on td "Review Summary" at bounding box center [360, 252] width 315 height 38
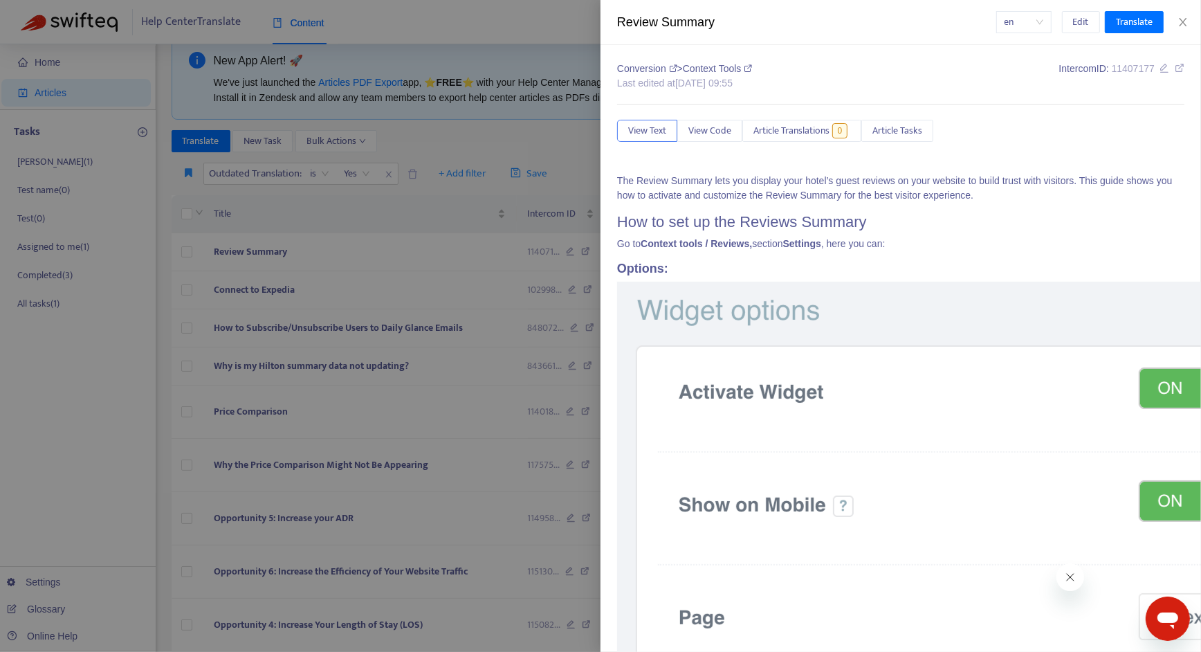
click at [346, 282] on div at bounding box center [600, 326] width 1201 height 652
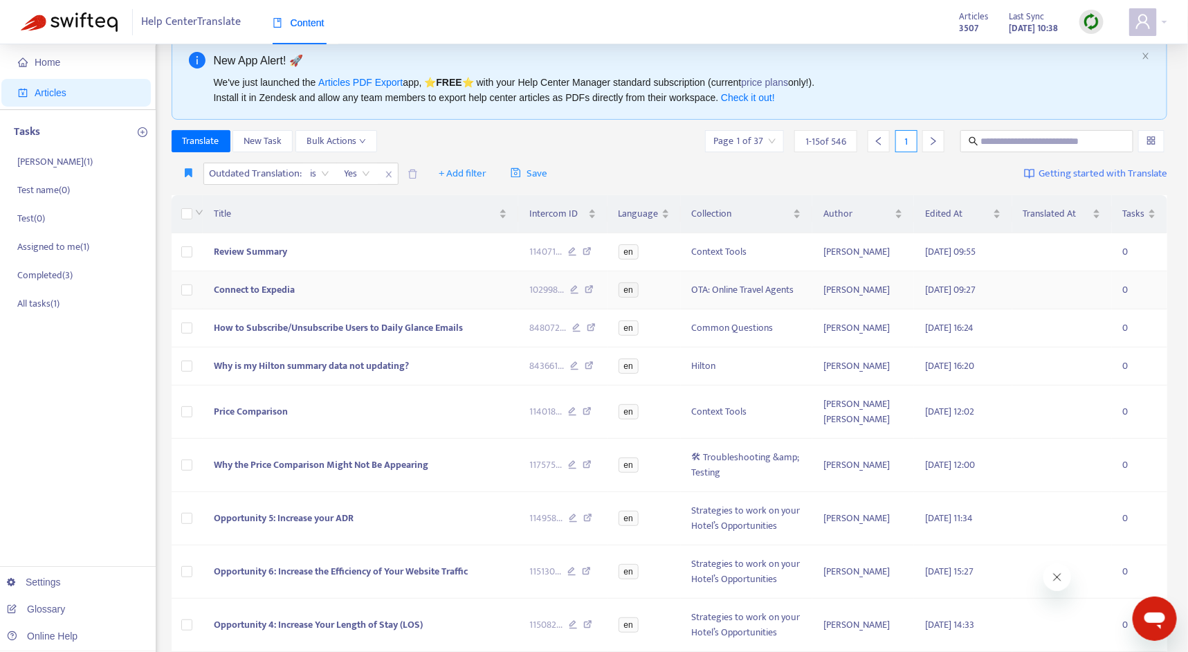
click at [347, 285] on td "Connect to Expedia" at bounding box center [360, 290] width 315 height 38
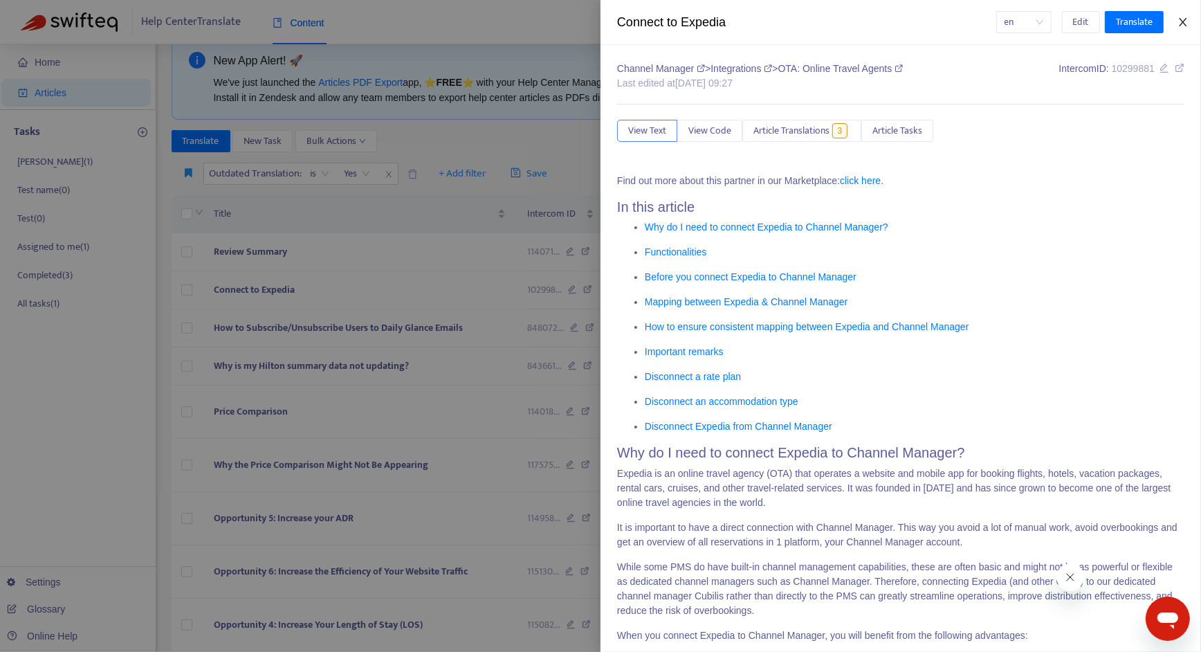
click at [1186, 26] on icon "close" at bounding box center [1183, 22] width 8 height 8
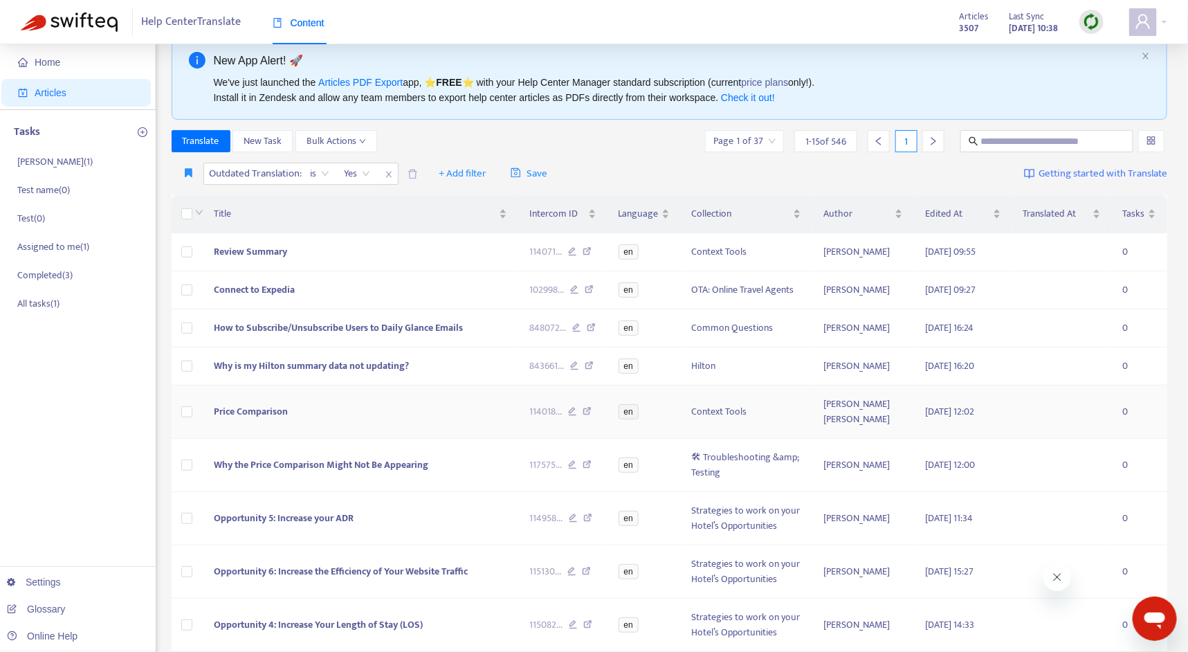
click at [382, 405] on td "Price Comparison" at bounding box center [360, 411] width 315 height 53
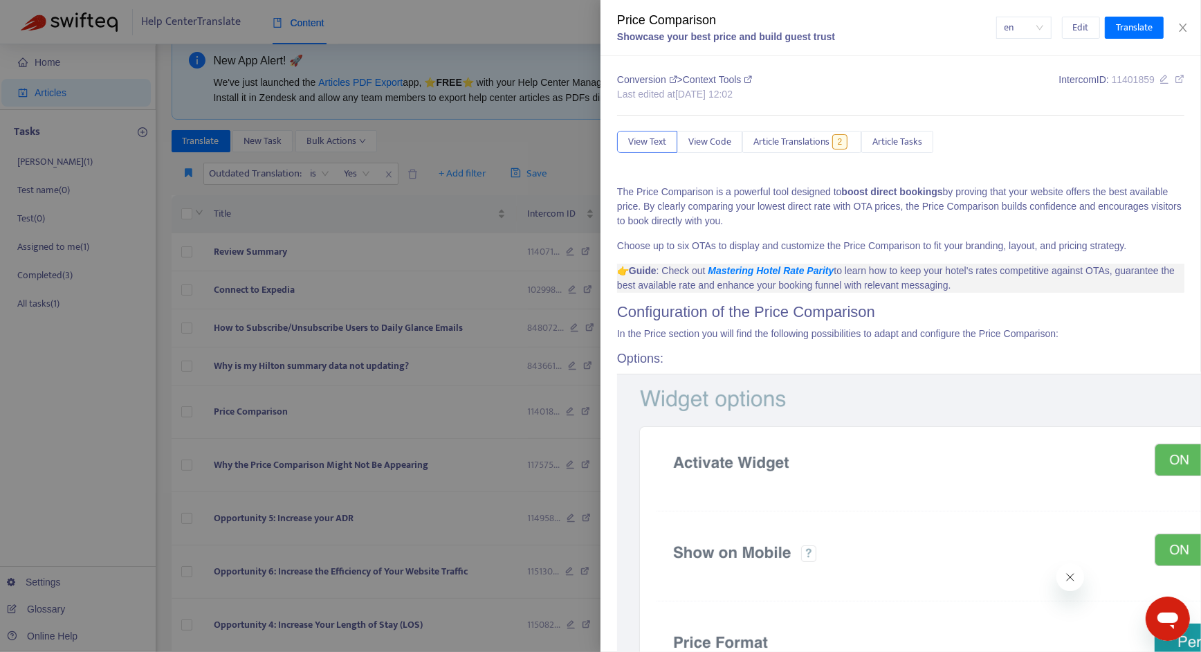
click at [1185, 19] on div "Price Comparison Showcase your best price and build guest trust en Edit Transla…" at bounding box center [900, 28] width 600 height 56
click at [1186, 25] on icon "close" at bounding box center [1182, 27] width 11 height 11
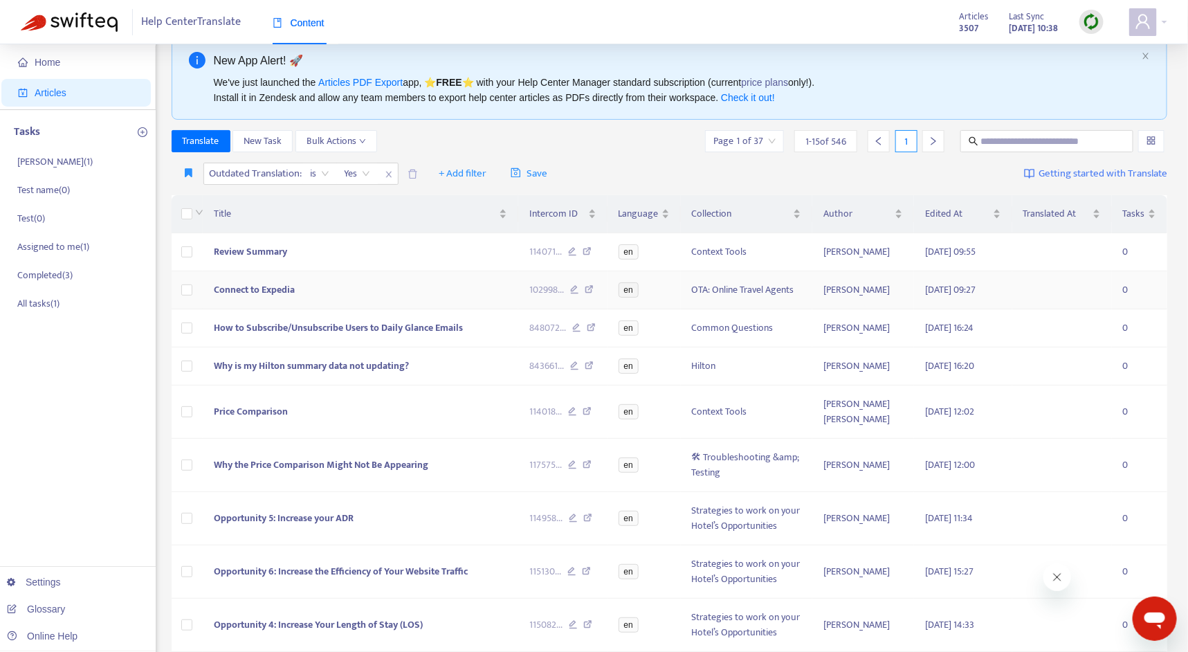
click at [356, 295] on td "Connect to Expedia" at bounding box center [360, 290] width 315 height 38
click at [364, 277] on td "Connect to Expedia" at bounding box center [360, 290] width 315 height 38
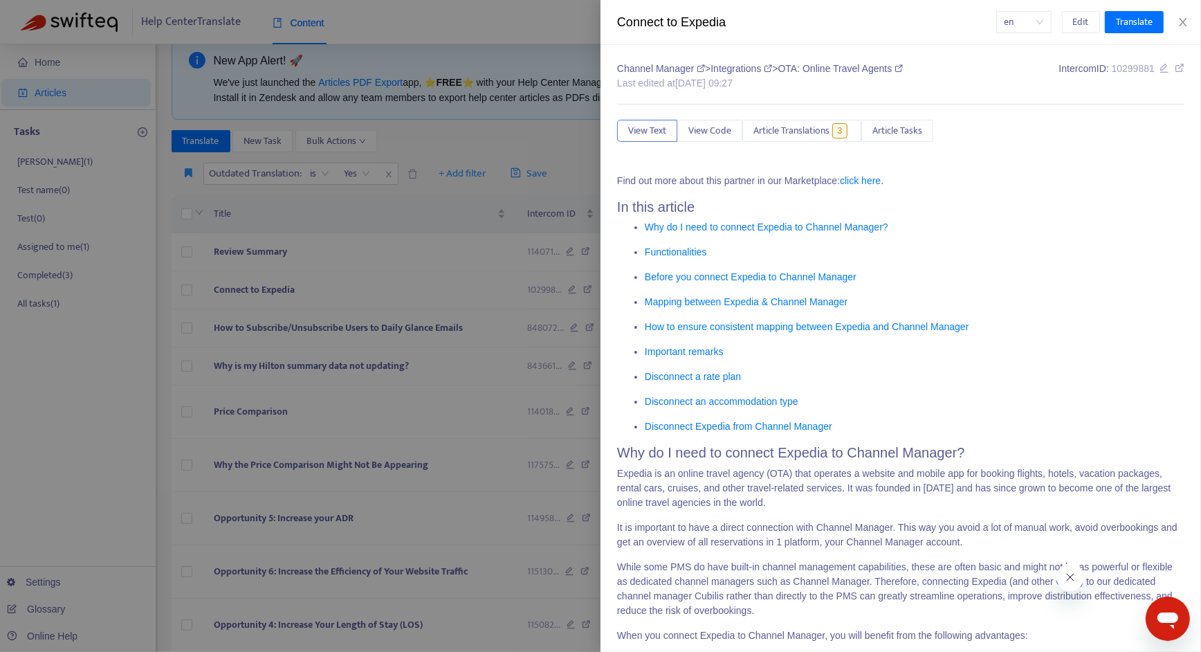
click at [461, 290] on div at bounding box center [600, 326] width 1201 height 652
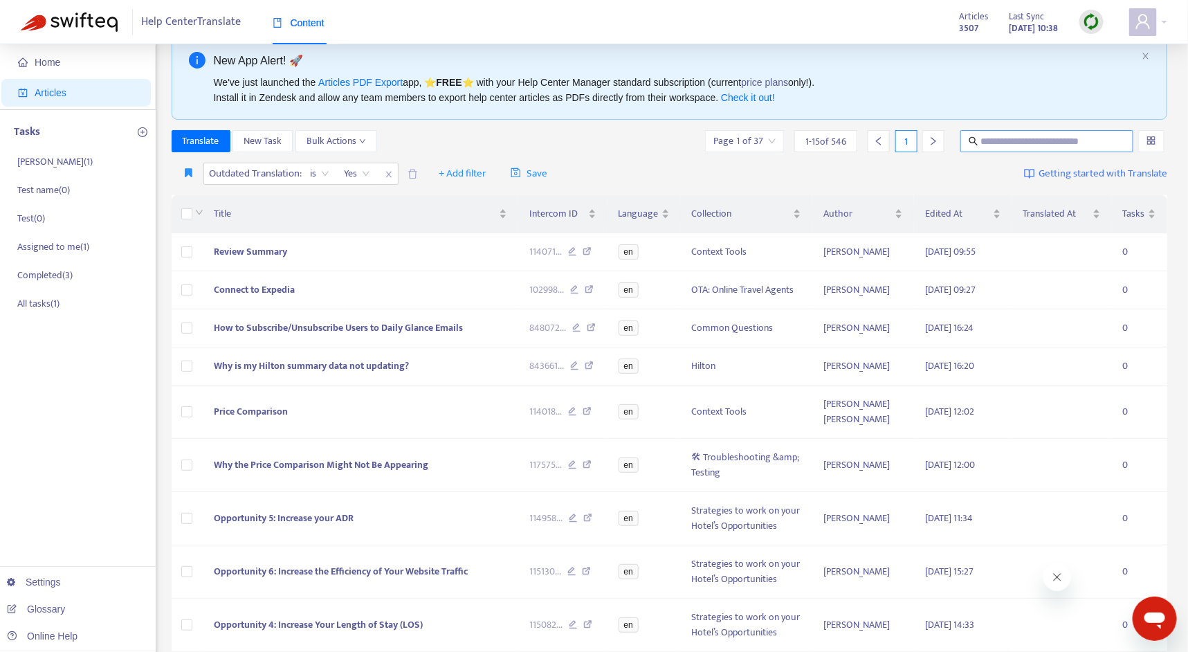
click at [1052, 146] on input "text" at bounding box center [1047, 140] width 133 height 15
type input "*******"
